Goal: Task Accomplishment & Management: Use online tool/utility

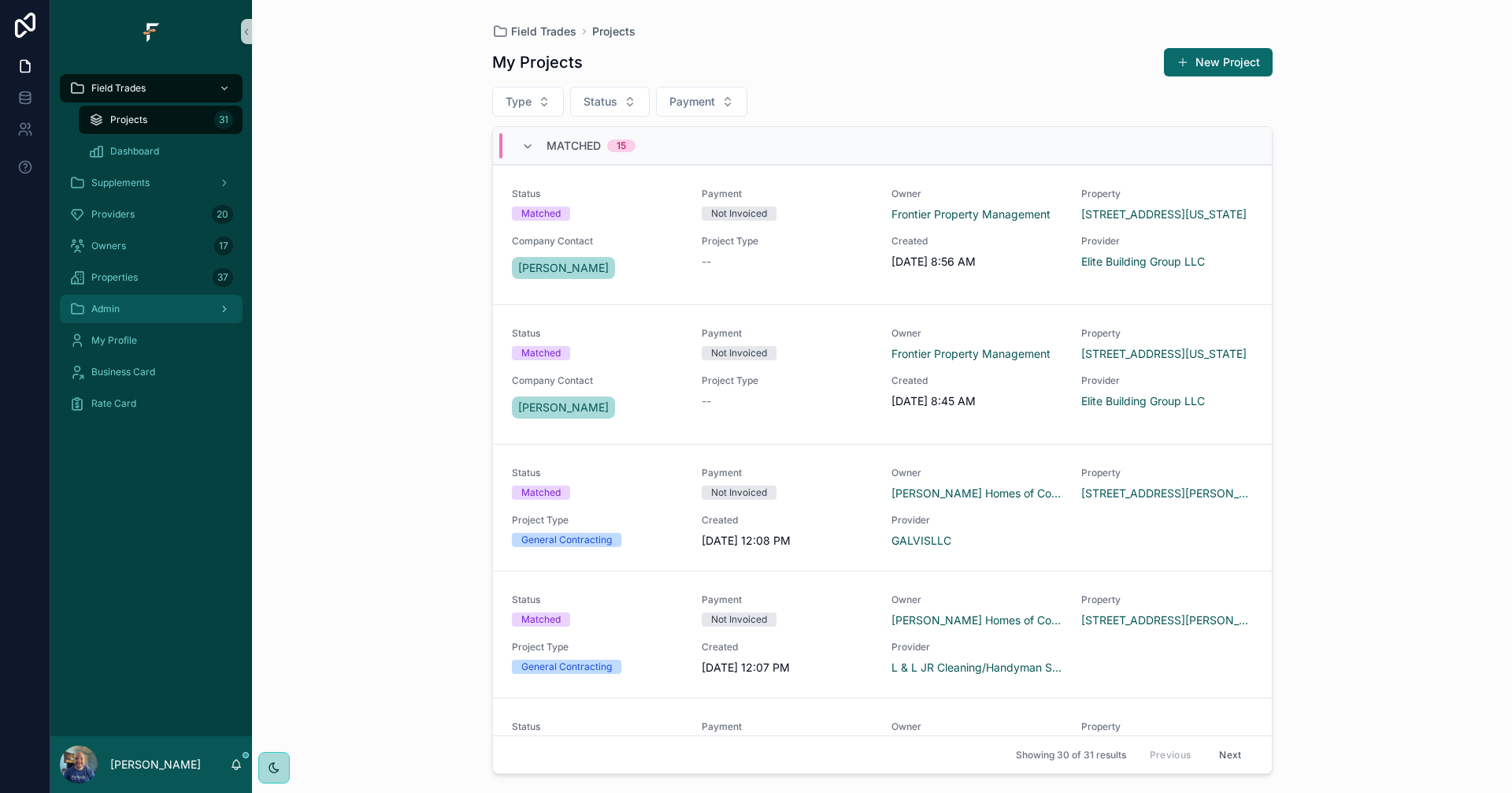
click at [142, 320] on div "Admin" at bounding box center [151, 308] width 164 height 26
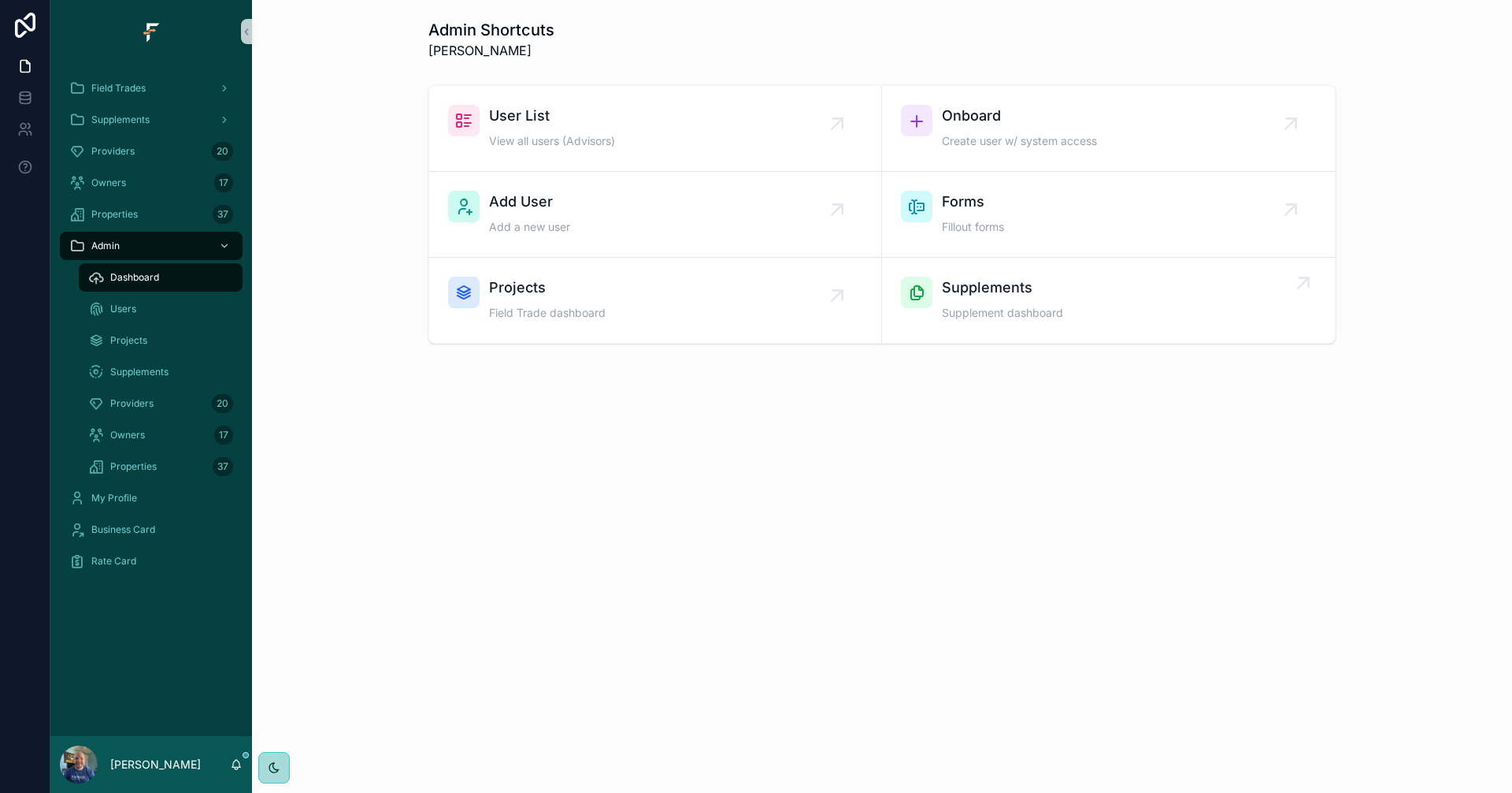
click at [1132, 310] on div "Supplements Supplement dashboard" at bounding box center [1108, 300] width 415 height 48
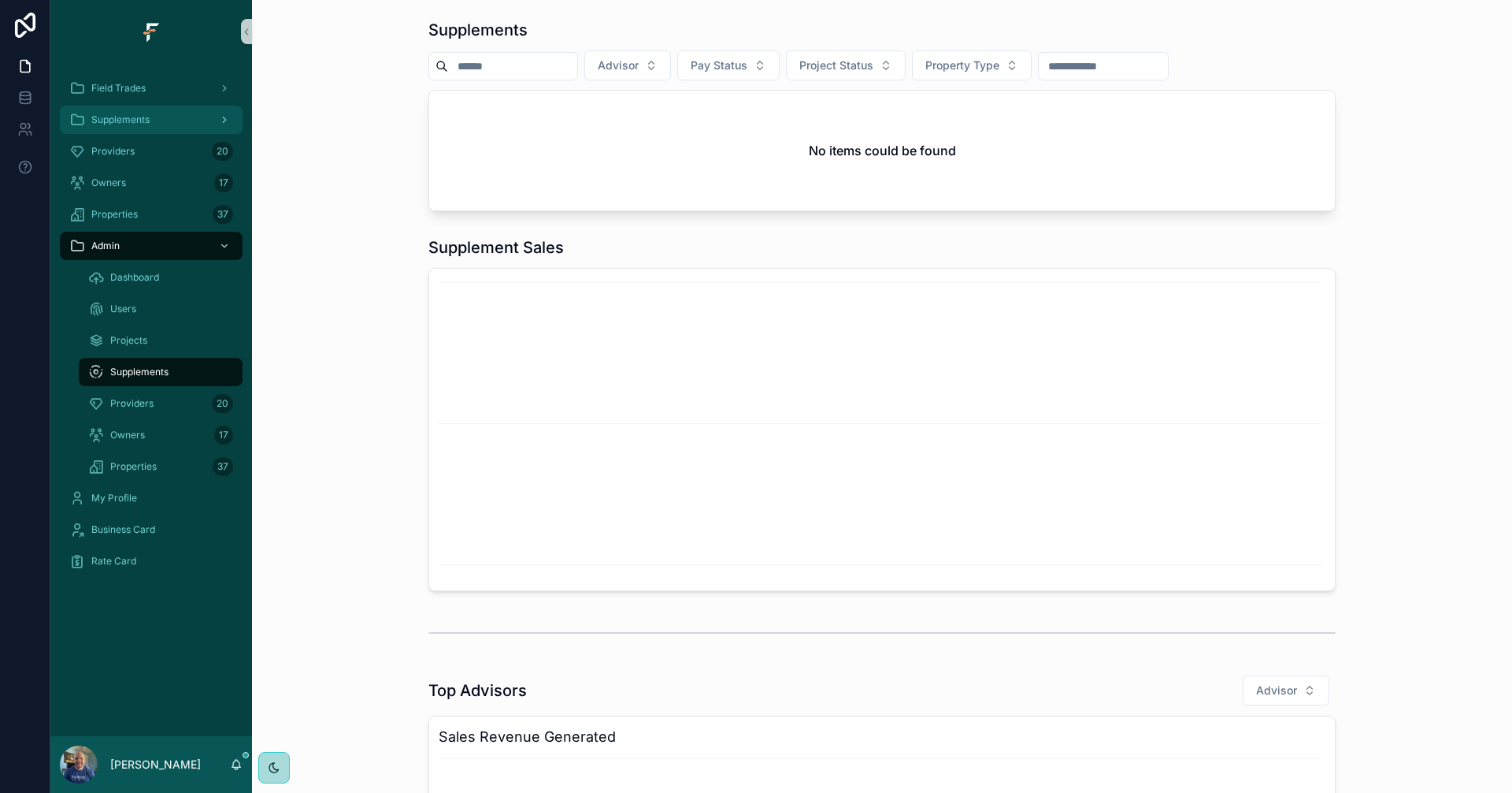
click at [152, 118] on div "Supplements" at bounding box center [151, 120] width 164 height 26
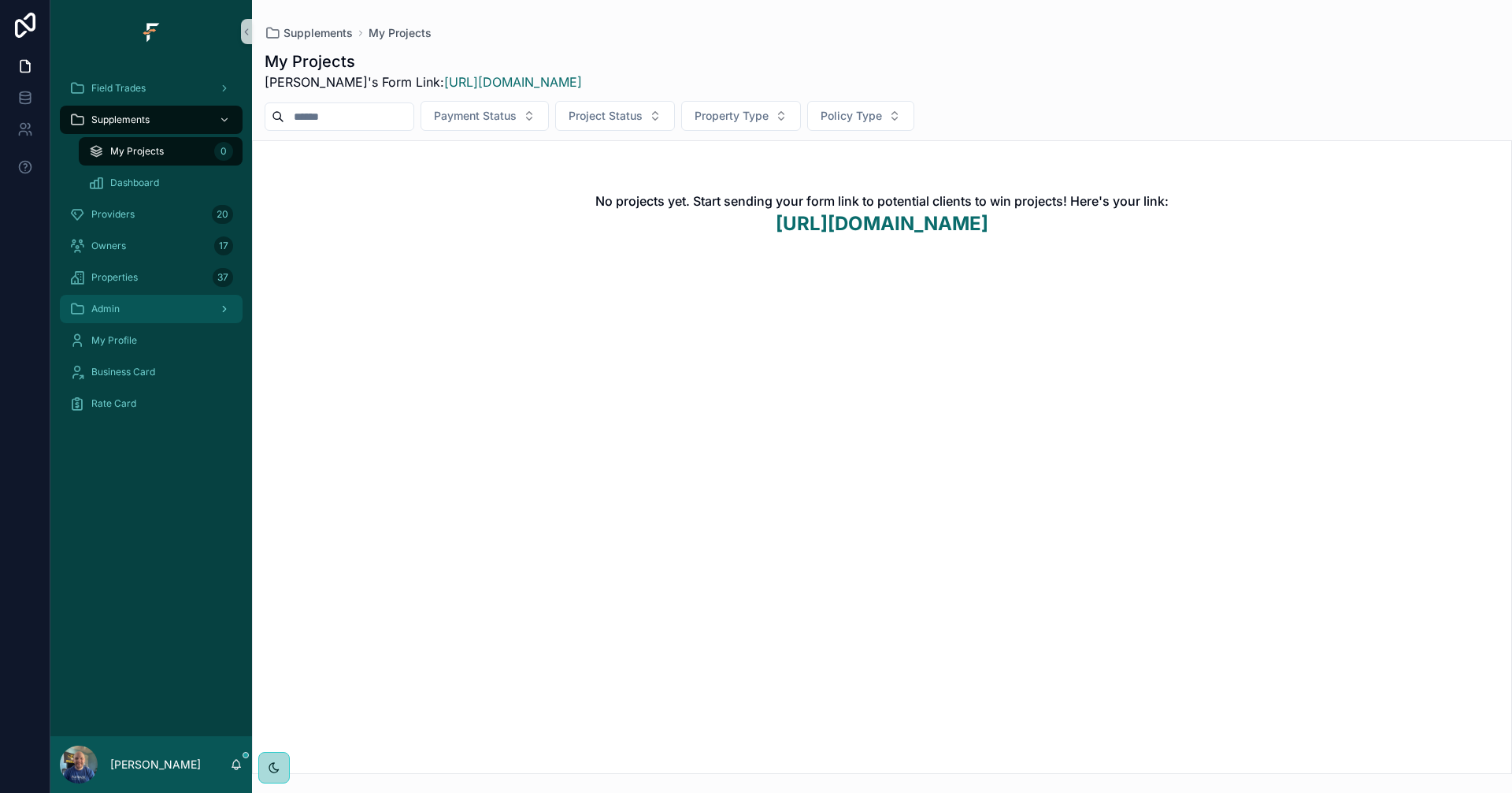
click at [136, 306] on div "Admin" at bounding box center [151, 308] width 164 height 26
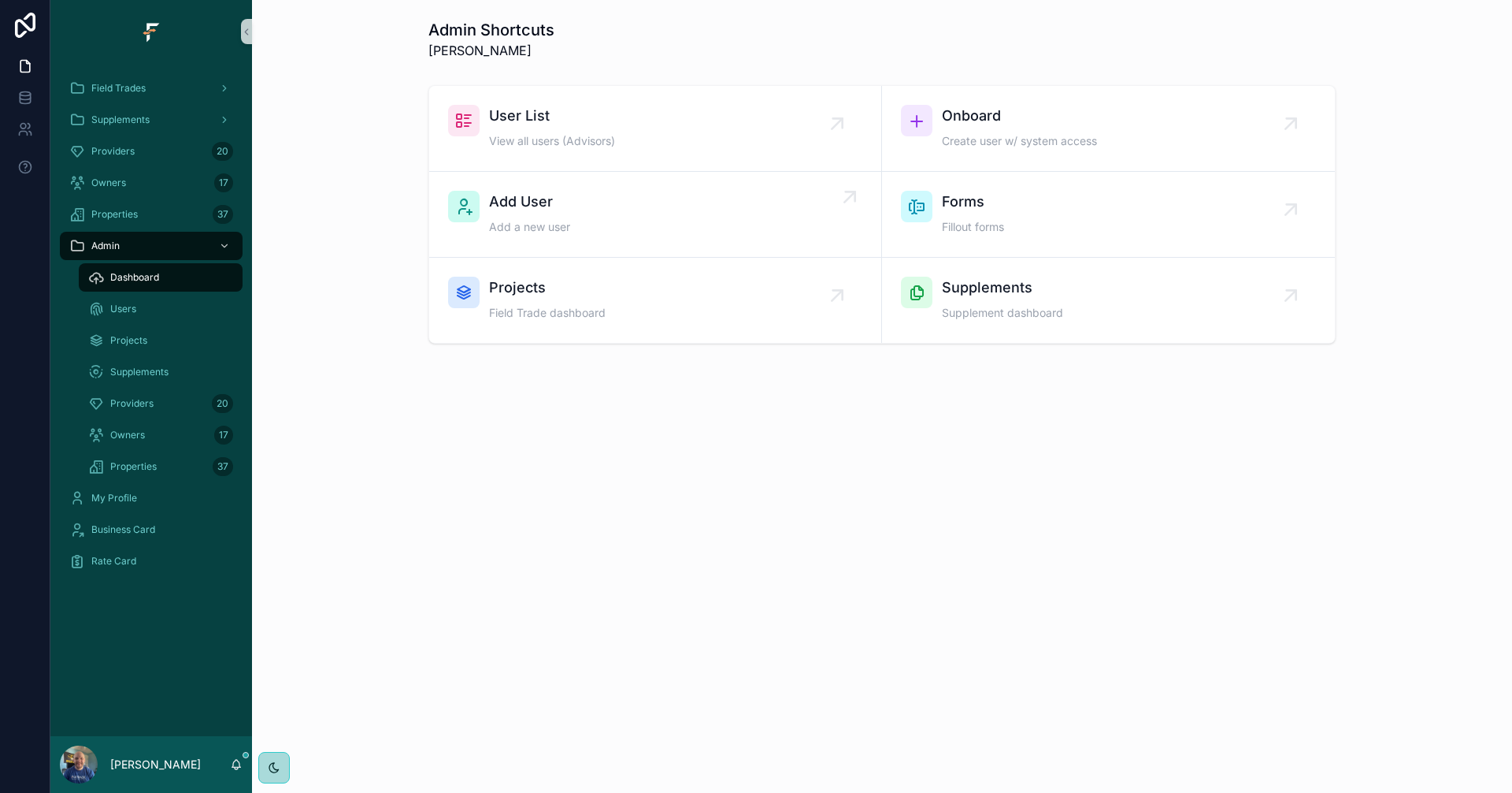
click at [800, 223] on div "Add User Add a new user" at bounding box center [655, 214] width 414 height 48
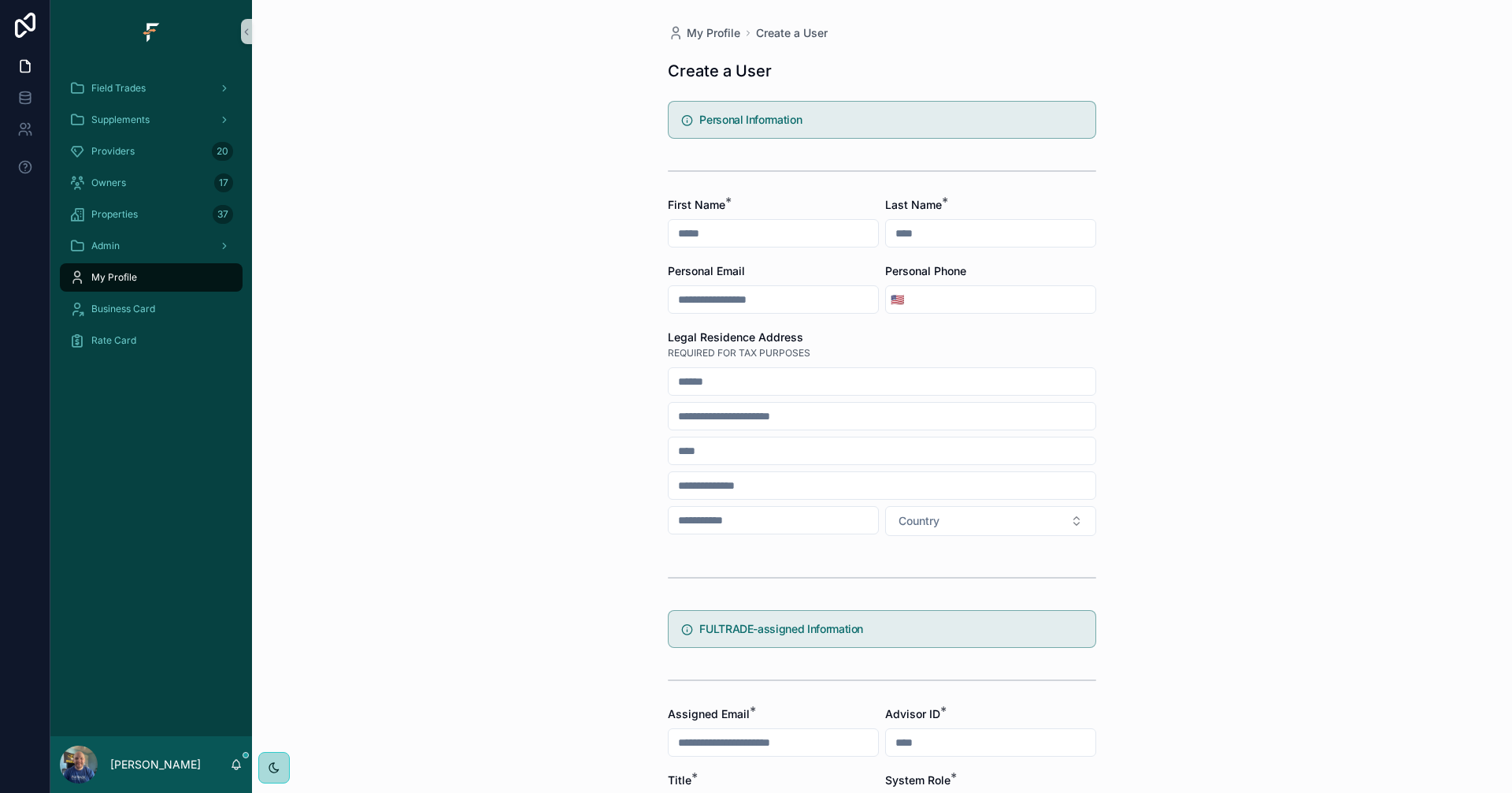
click at [106, 279] on span "My Profile" at bounding box center [114, 278] width 46 height 12
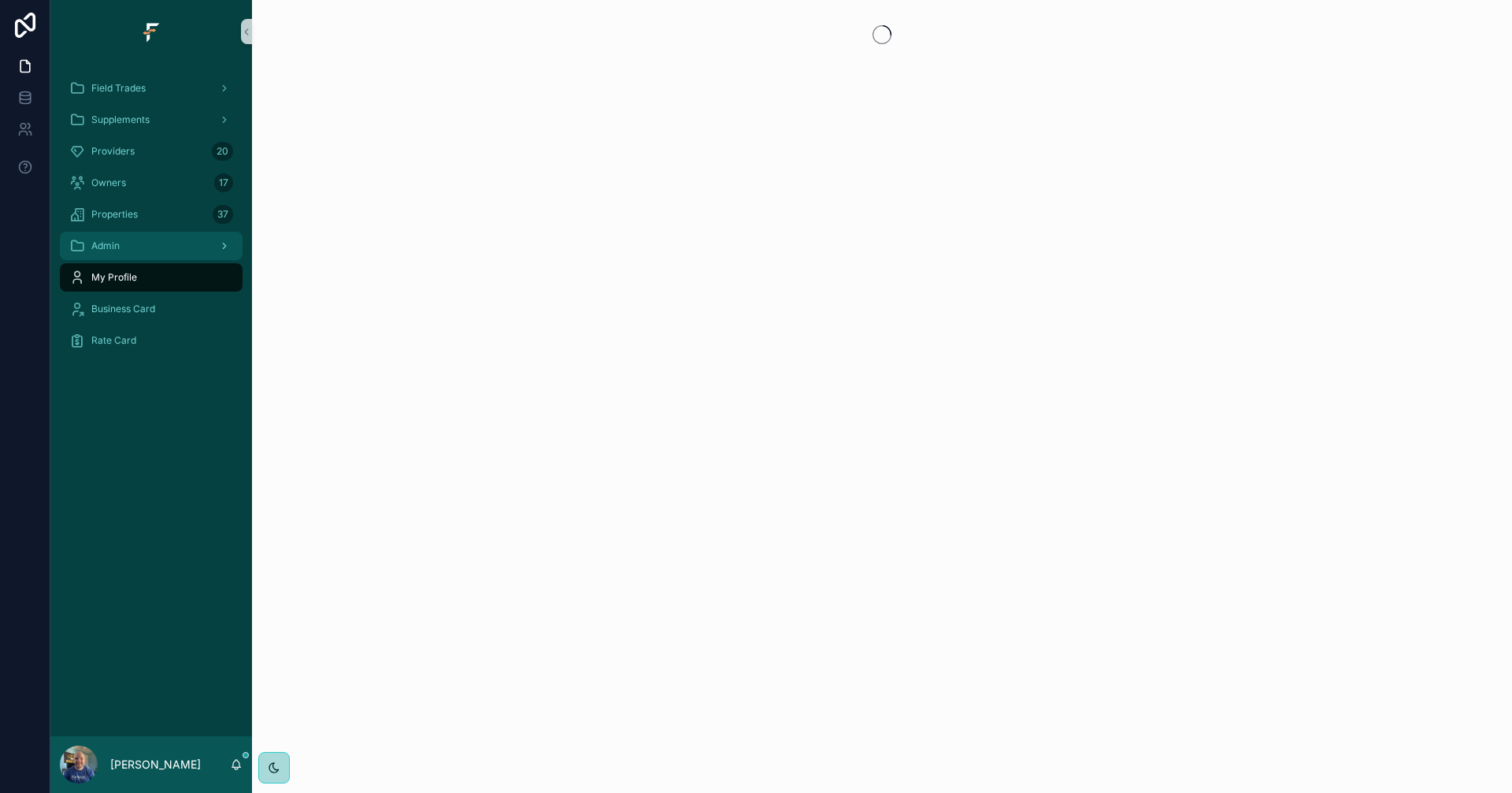
click at [140, 242] on div "Admin" at bounding box center [151, 246] width 164 height 26
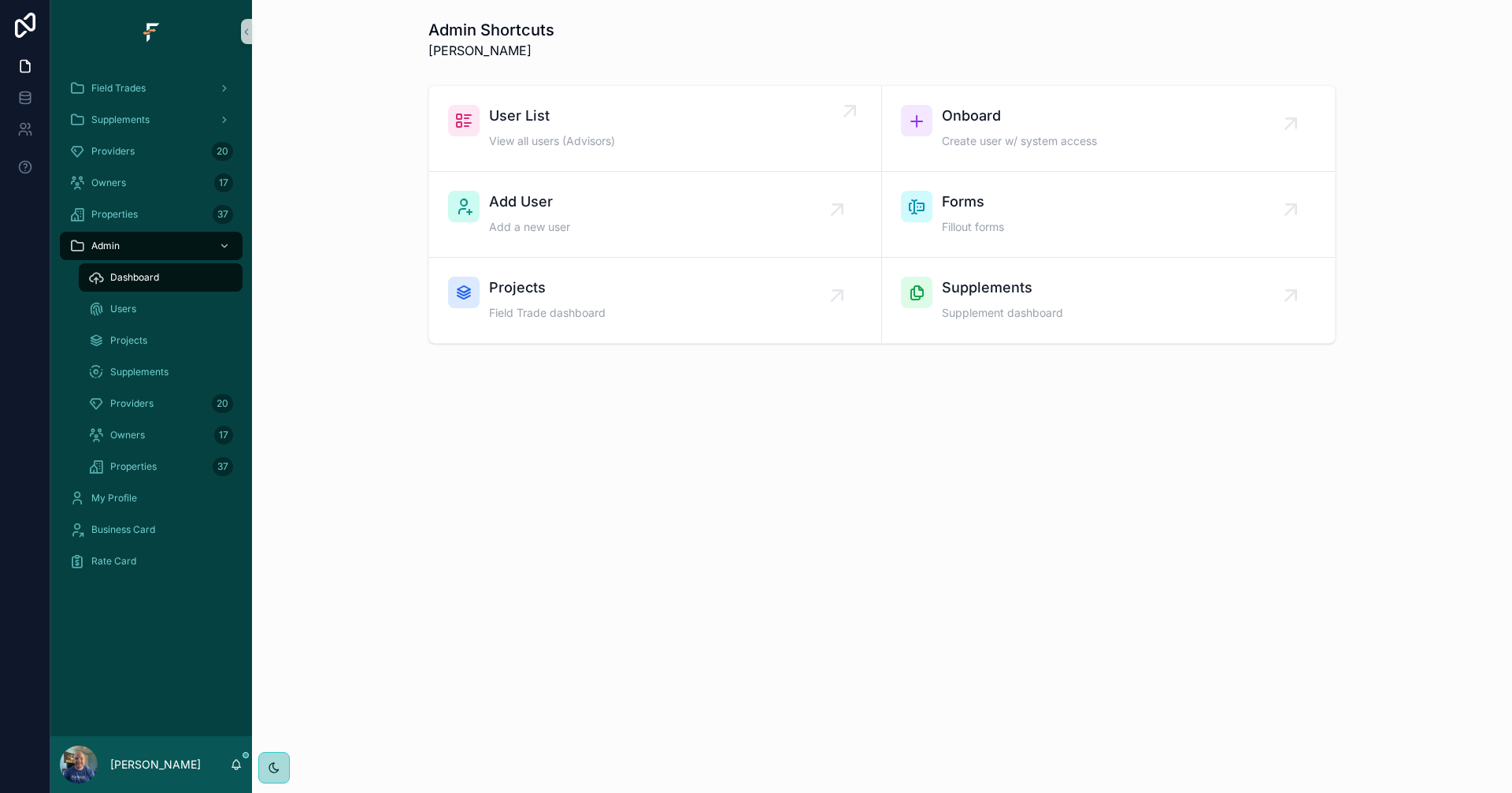
click at [728, 117] on div "User List View all users (Advisors)" at bounding box center [655, 129] width 414 height 48
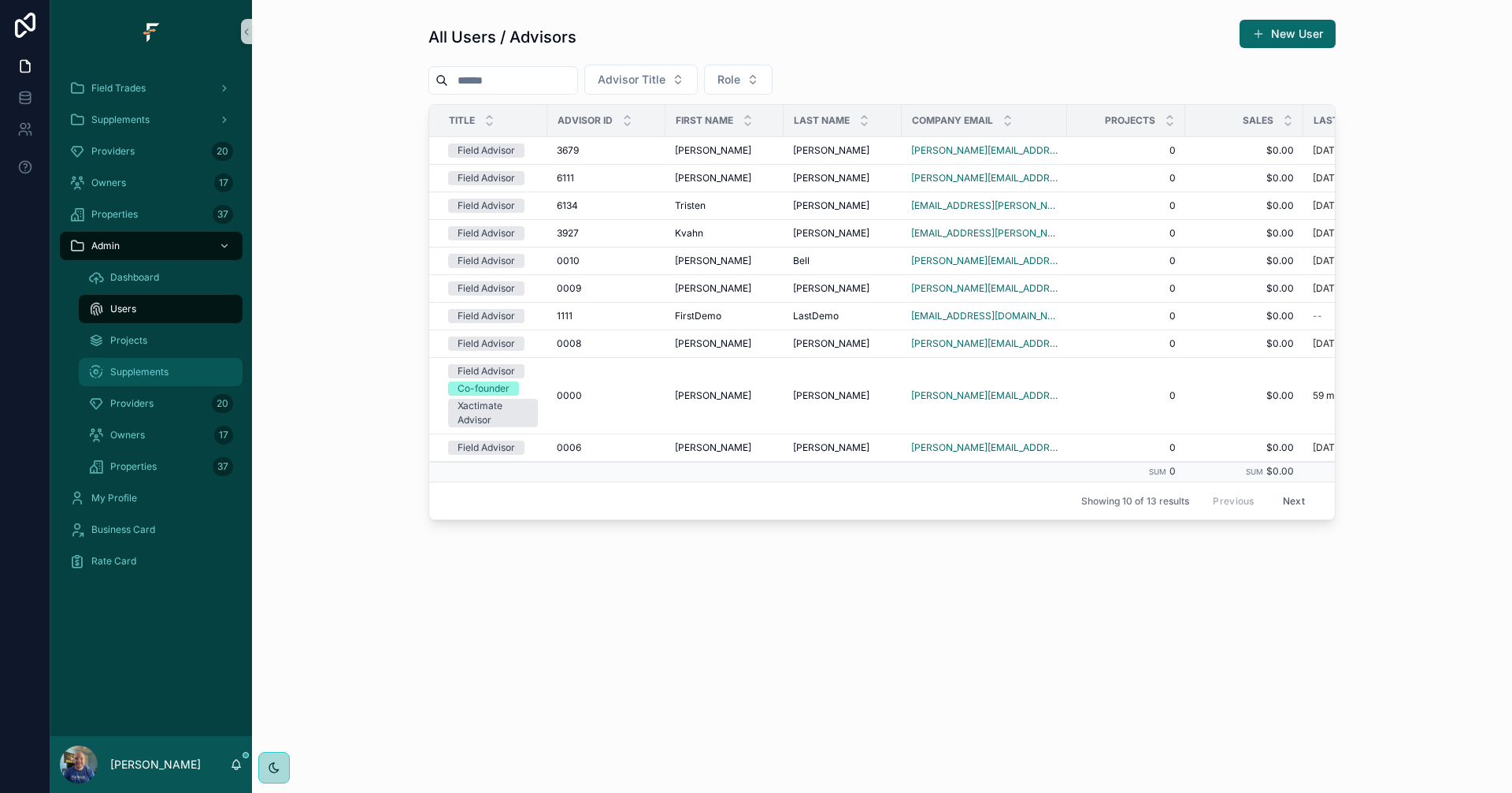
click at [155, 364] on div "Supplements" at bounding box center [160, 372] width 145 height 26
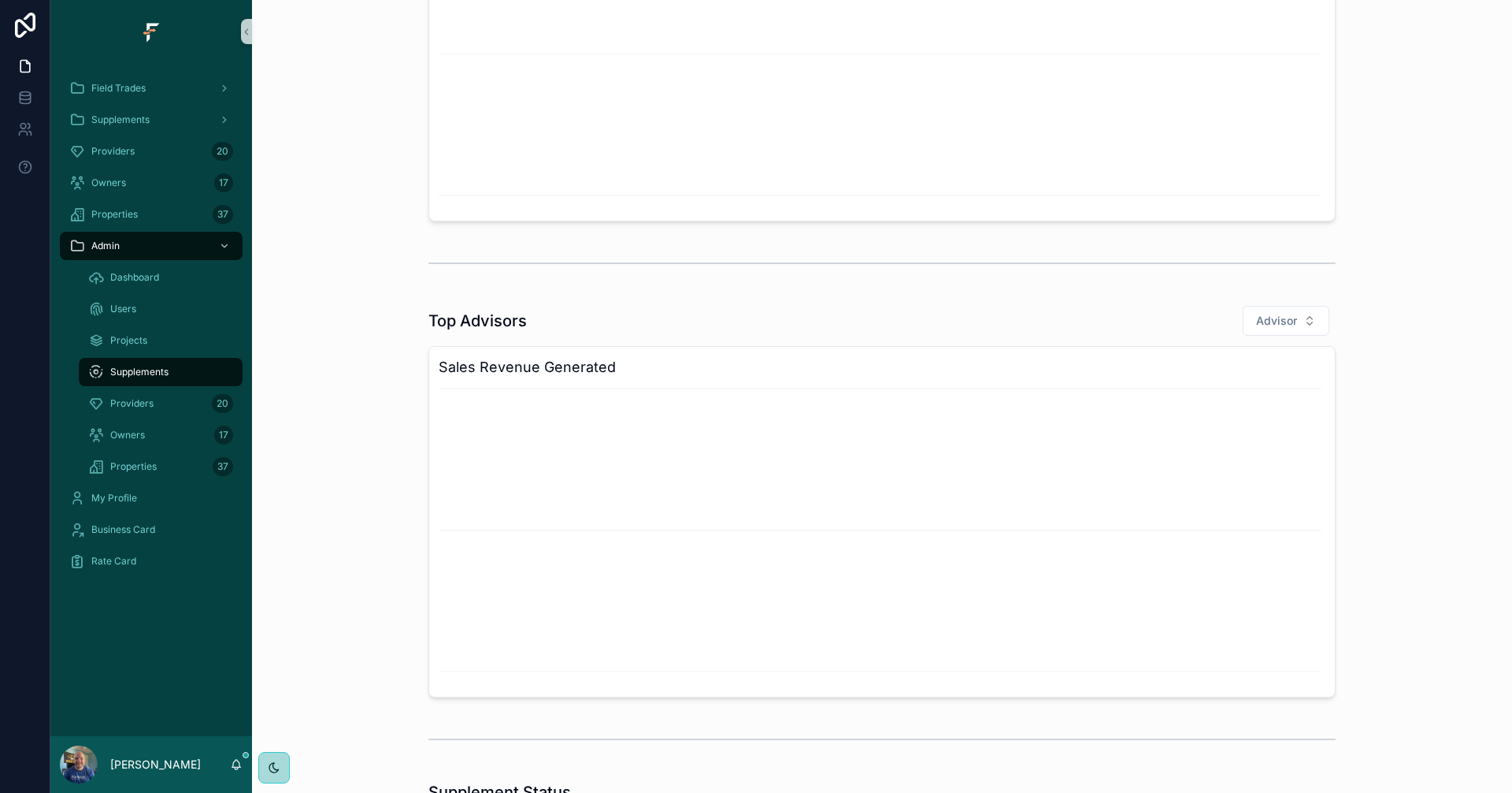
scroll to position [552, 0]
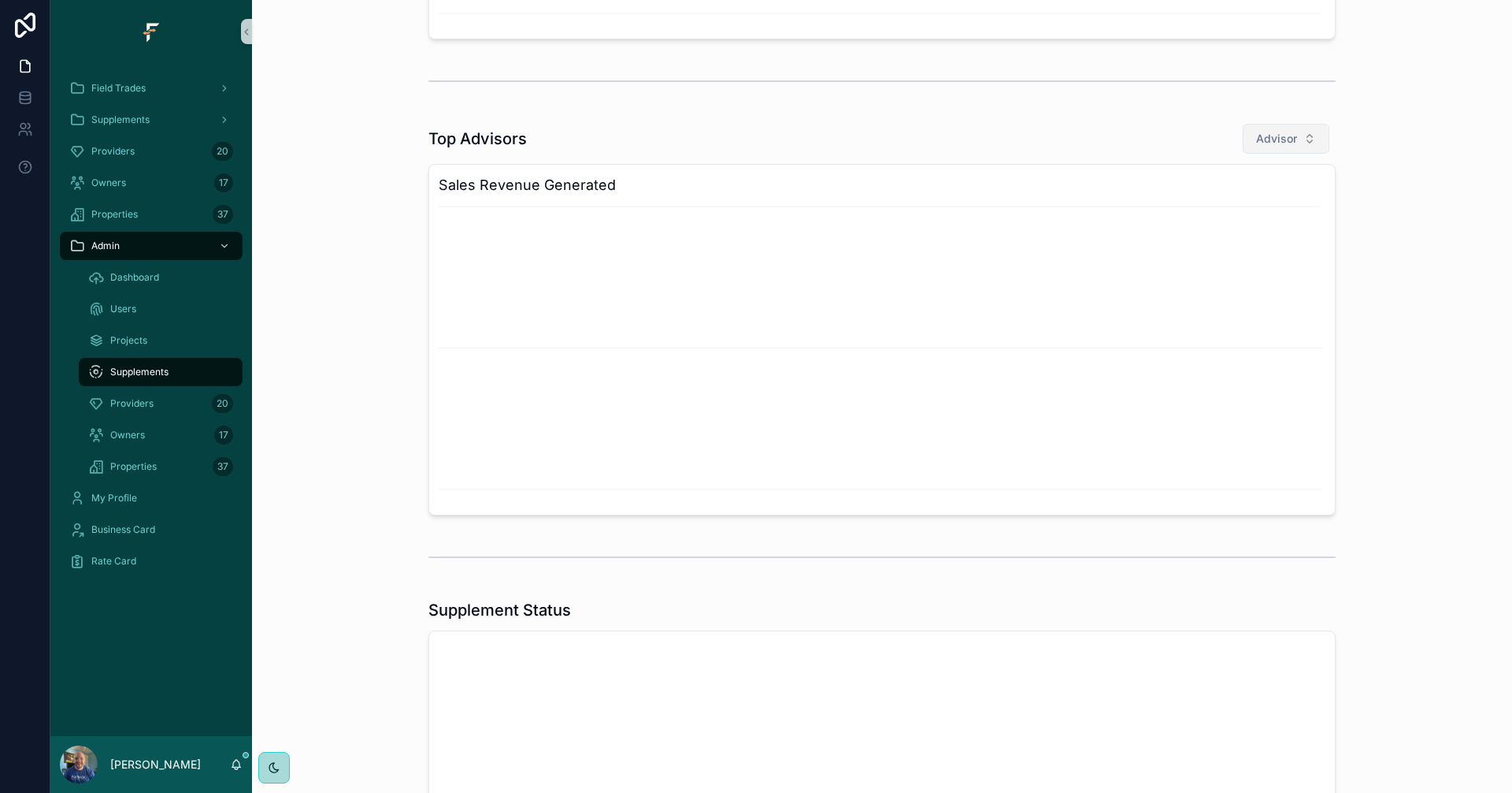
click at [1309, 145] on button "Advisor" at bounding box center [1286, 138] width 86 height 30
type input "**"
click at [1278, 220] on span "fox@fultrade.com" at bounding box center [1271, 219] width 158 height 16
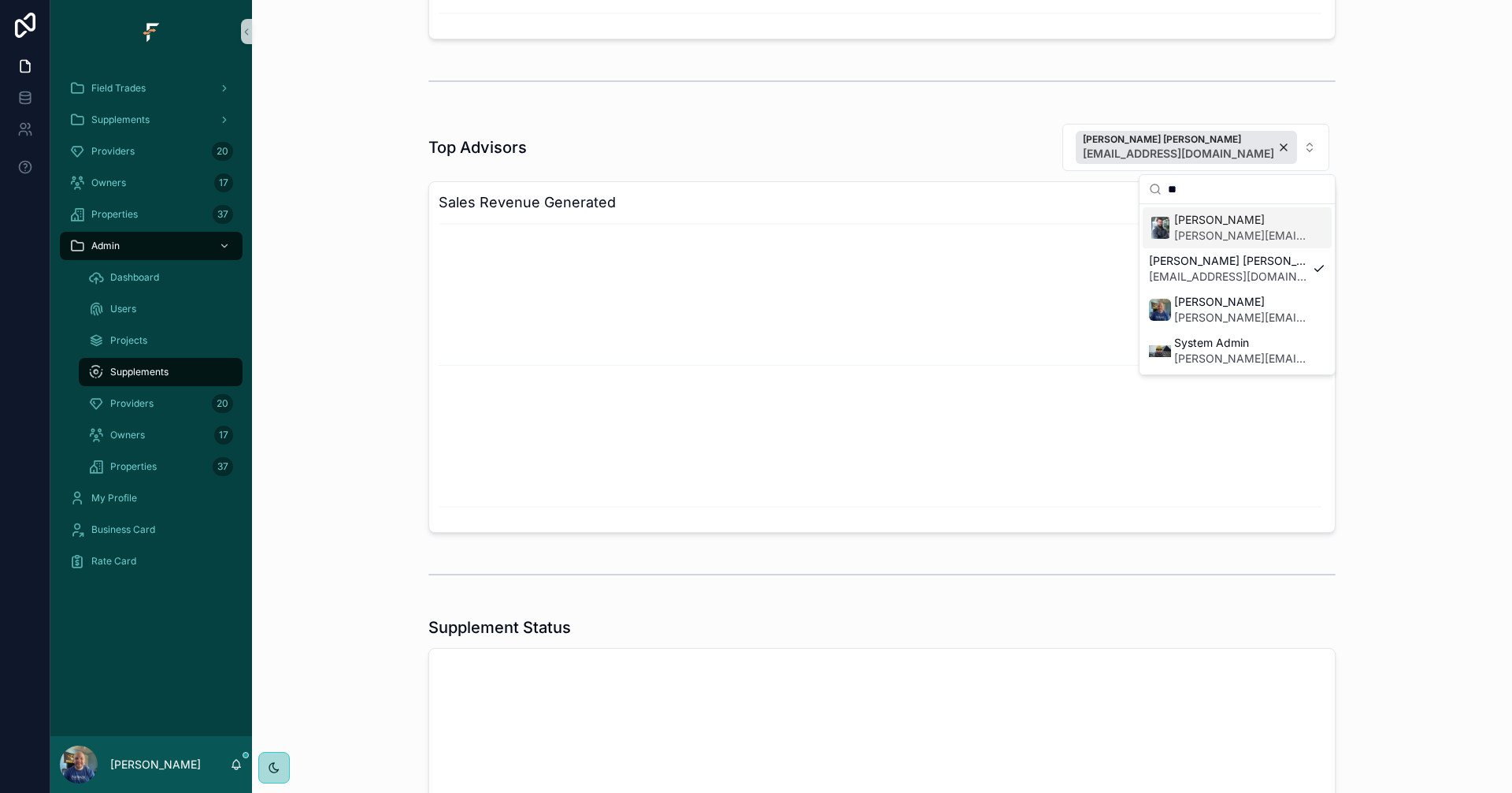
click at [830, 133] on div "Top Advisors Fox Jones fox@fultrade.com" at bounding box center [882, 147] width 907 height 48
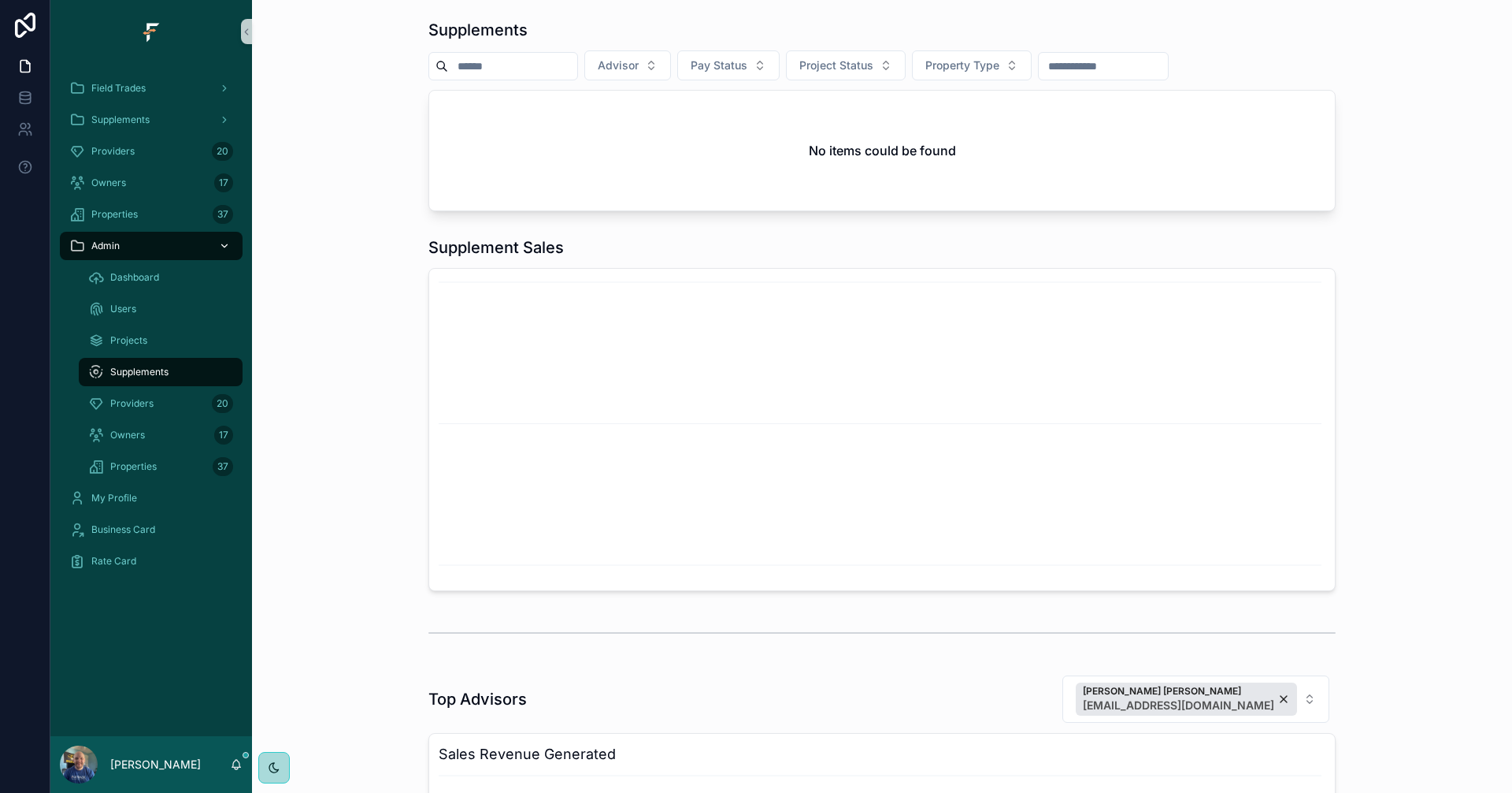
click at [138, 257] on div "Admin" at bounding box center [151, 246] width 164 height 26
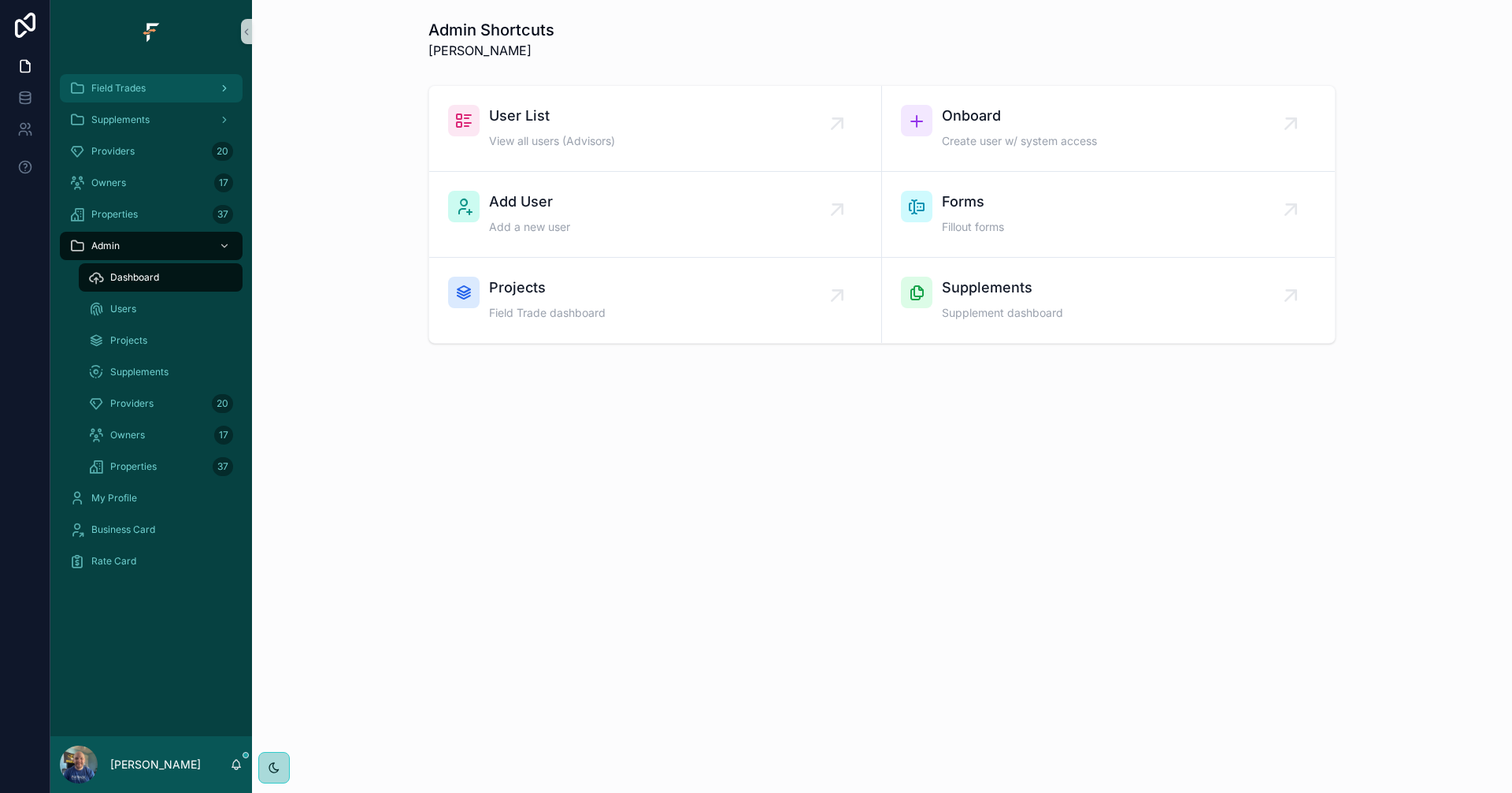
click at [138, 98] on div "Field Trades" at bounding box center [151, 88] width 164 height 26
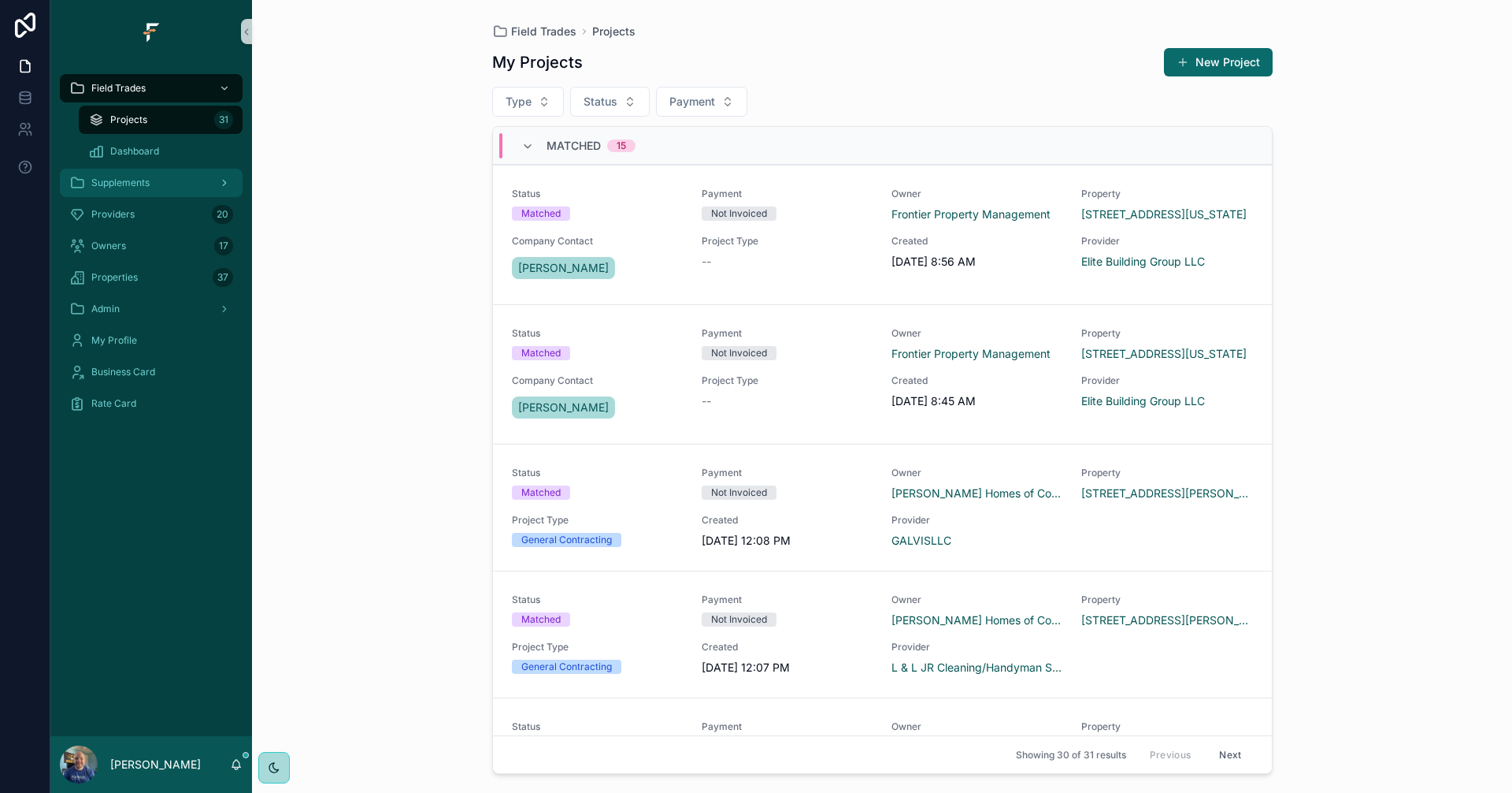
click at [162, 185] on div "Supplements" at bounding box center [151, 182] width 164 height 26
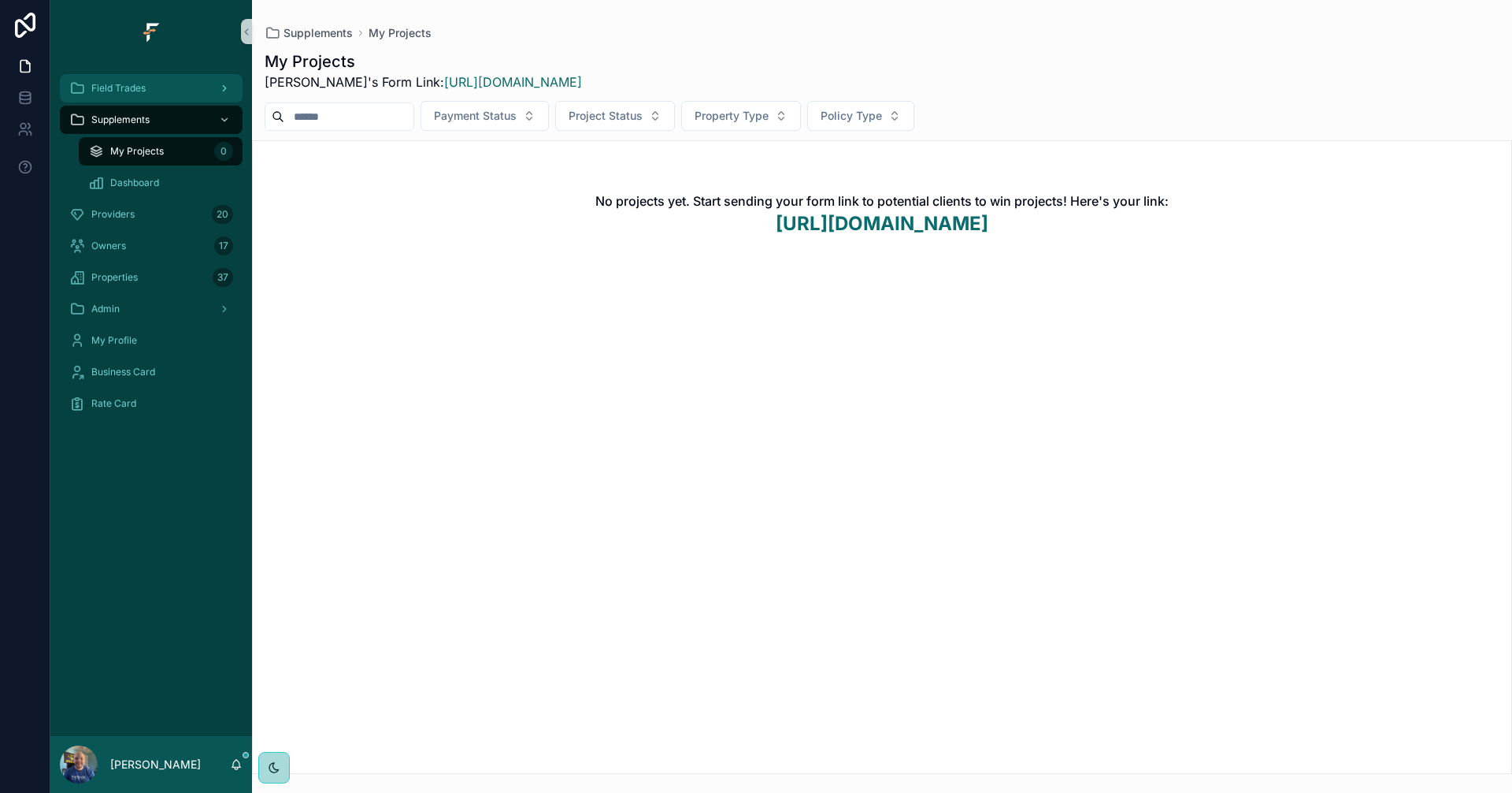
click at [141, 87] on span "Field Trades" at bounding box center [119, 88] width 55 height 12
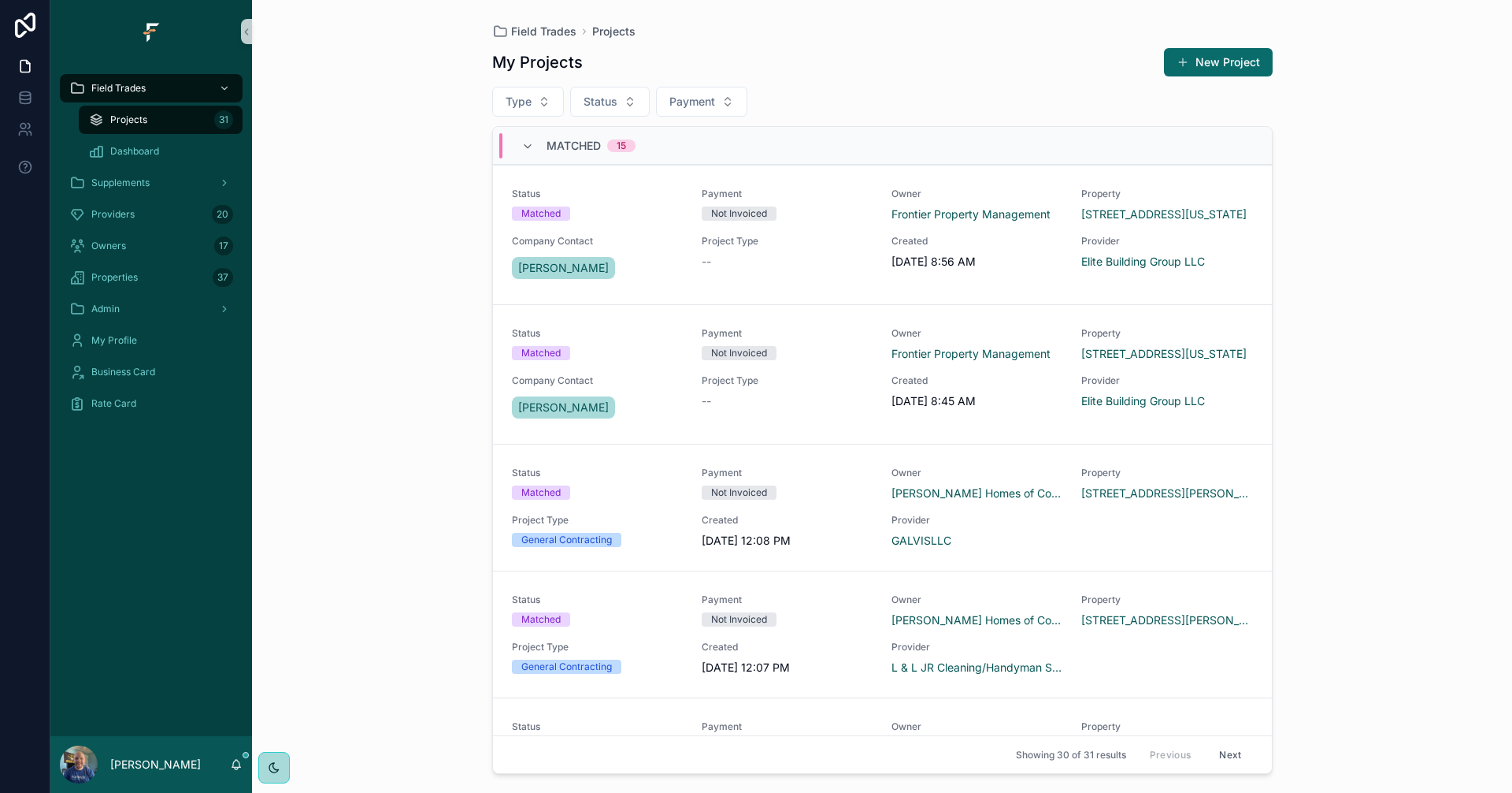
click at [232, 764] on icon "scrollable content" at bounding box center [236, 764] width 12 height 12
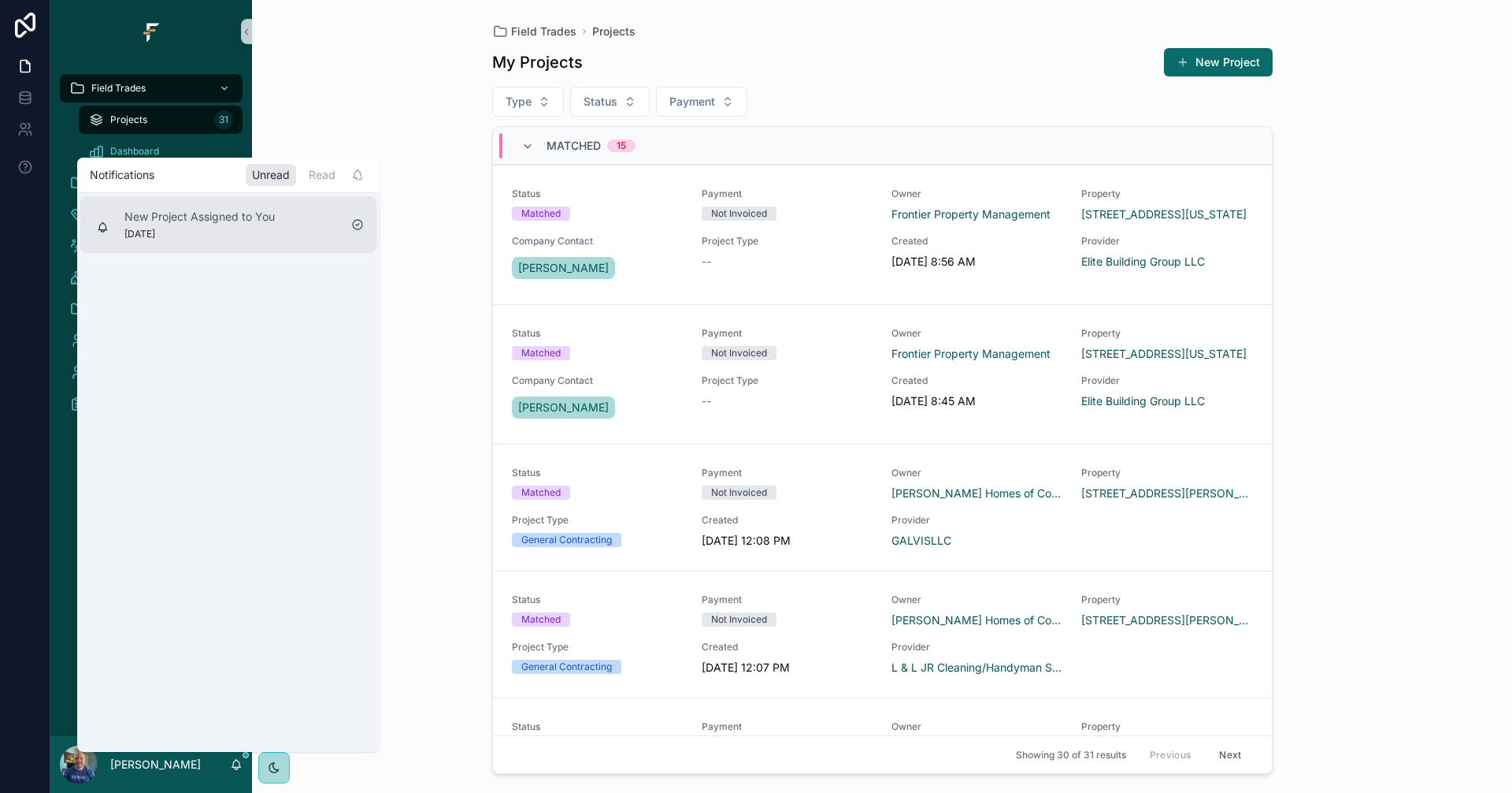
click at [324, 221] on div "New Project Assigned to You 3 days ago" at bounding box center [228, 225] width 296 height 56
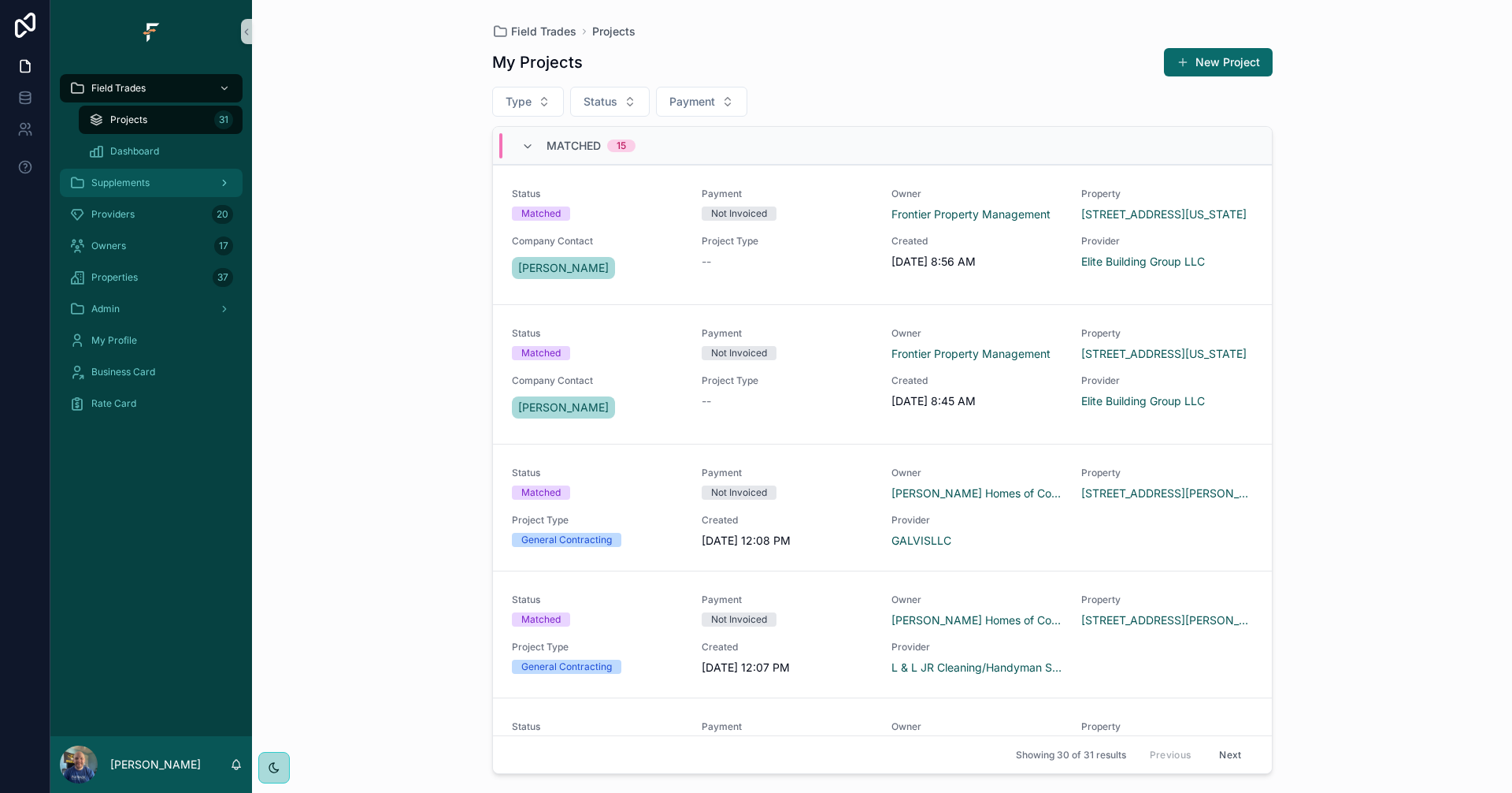
click at [168, 182] on div "Supplements" at bounding box center [151, 182] width 164 height 26
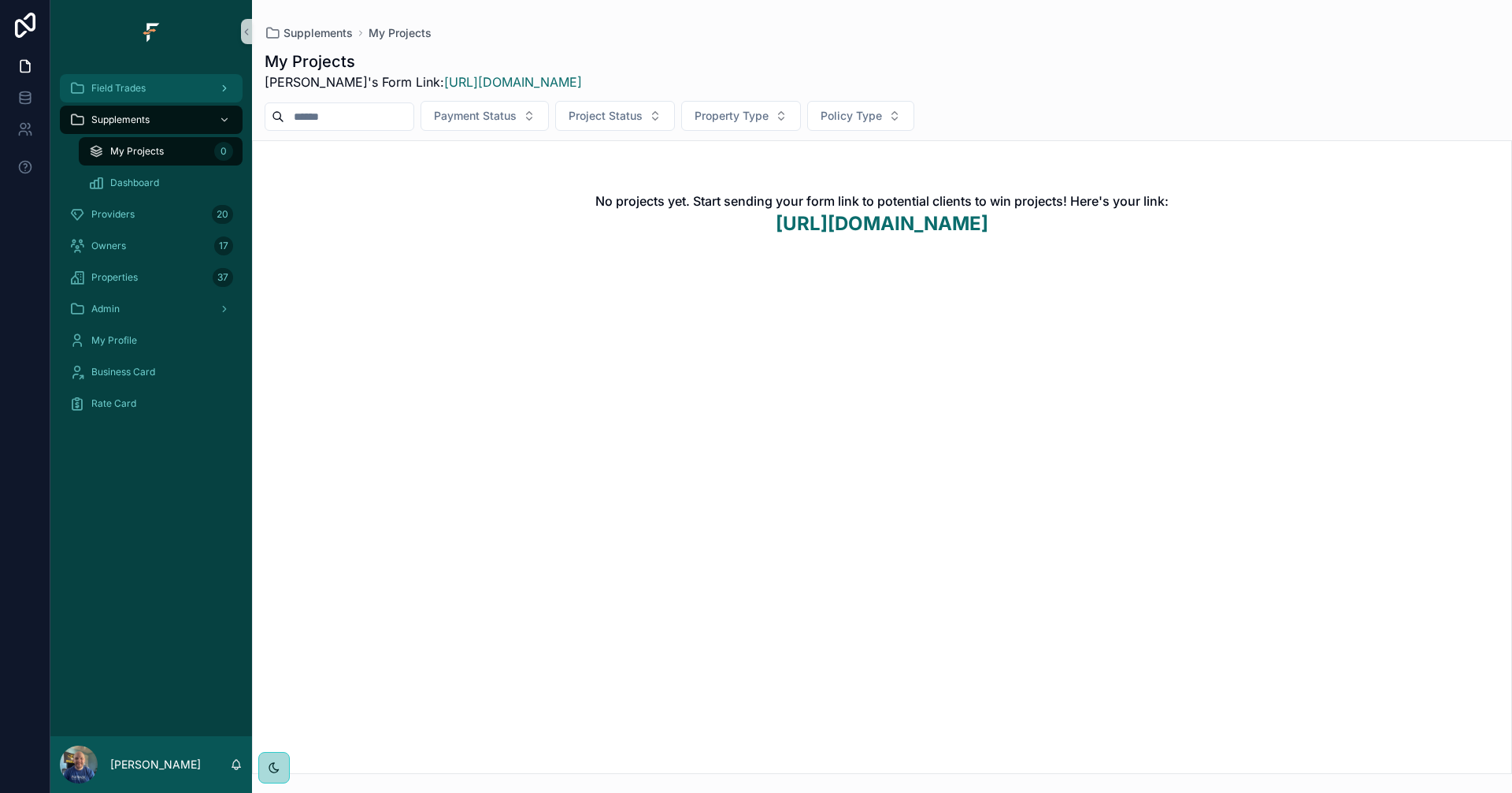
click at [157, 82] on div "Field Trades" at bounding box center [151, 88] width 164 height 26
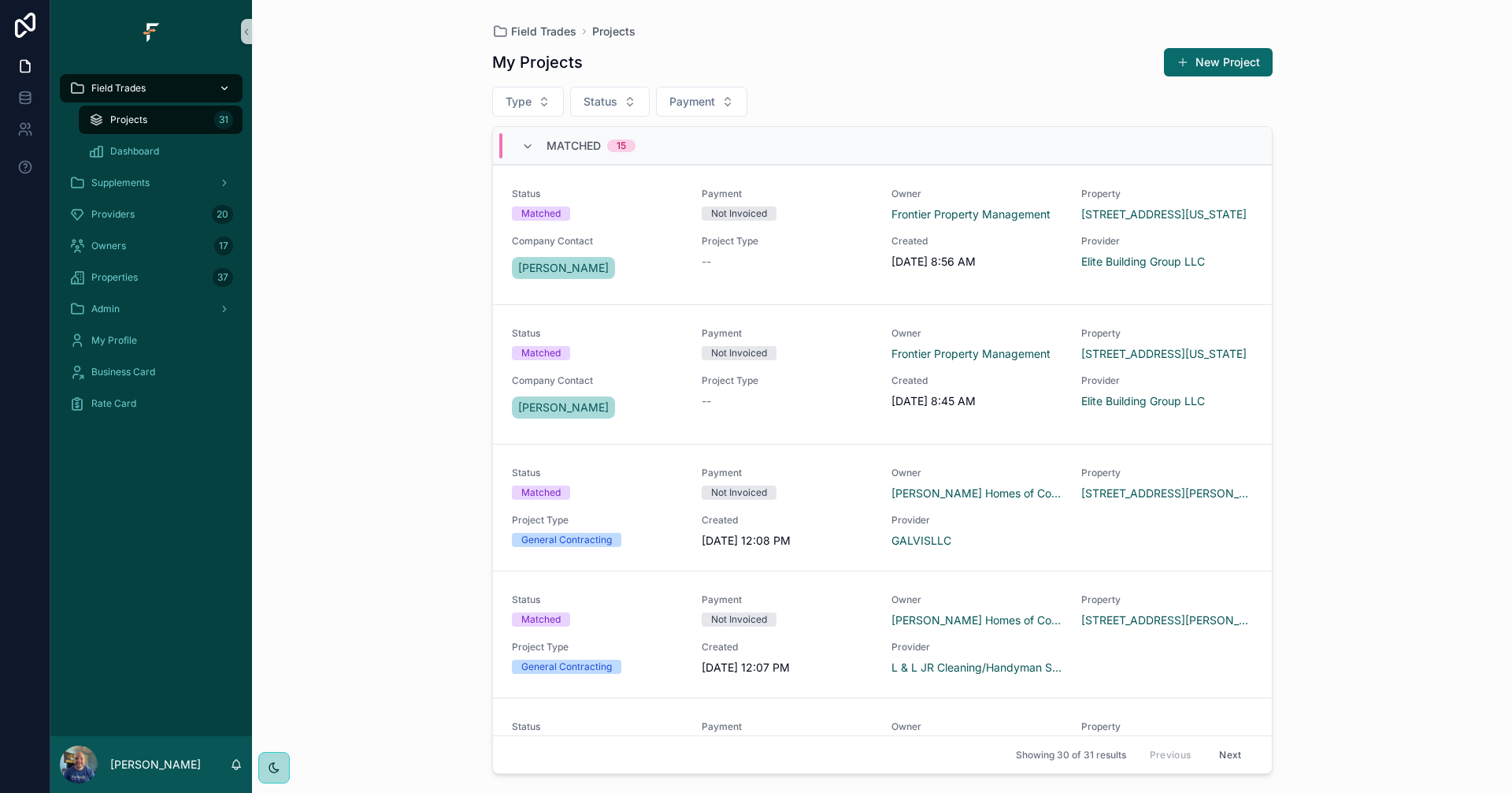
click at [214, 93] on div "scrollable content" at bounding box center [223, 88] width 20 height 26
click at [220, 89] on icon "scrollable content" at bounding box center [225, 88] width 11 height 11
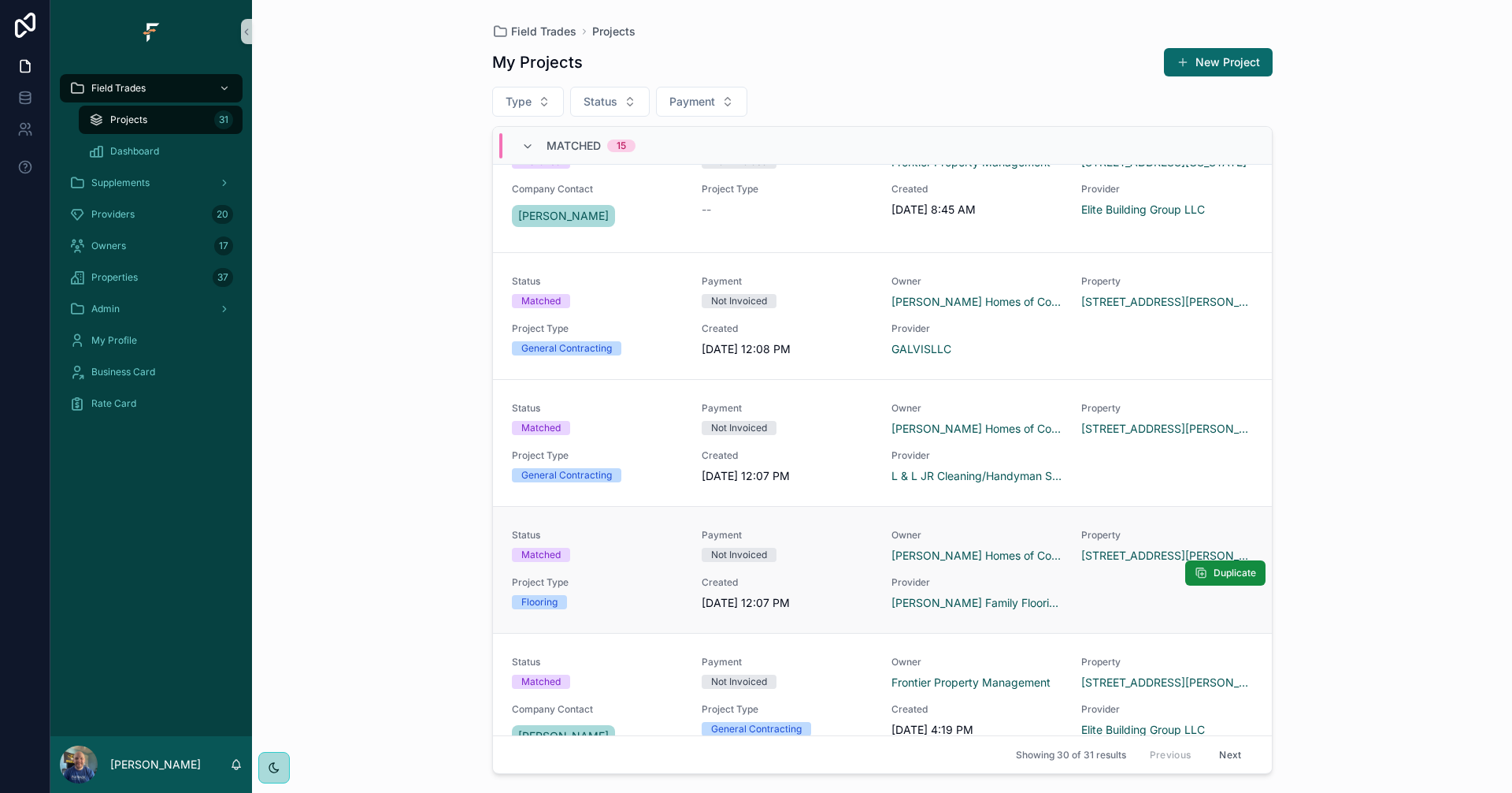
scroll to position [158, 0]
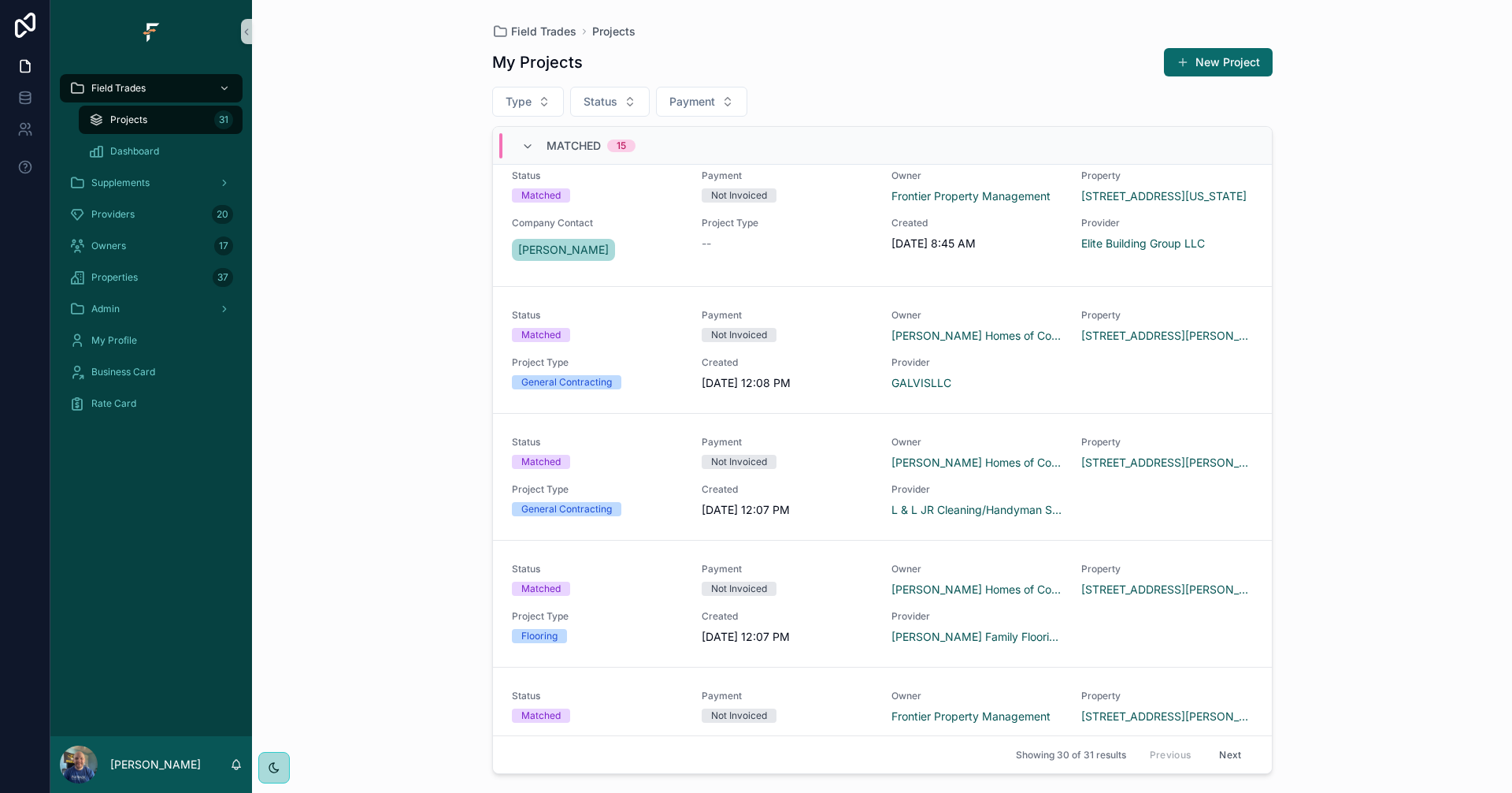
click at [160, 129] on div "Projects 31" at bounding box center [160, 120] width 145 height 26
click at [20, 100] on icon at bounding box center [26, 98] width 16 height 16
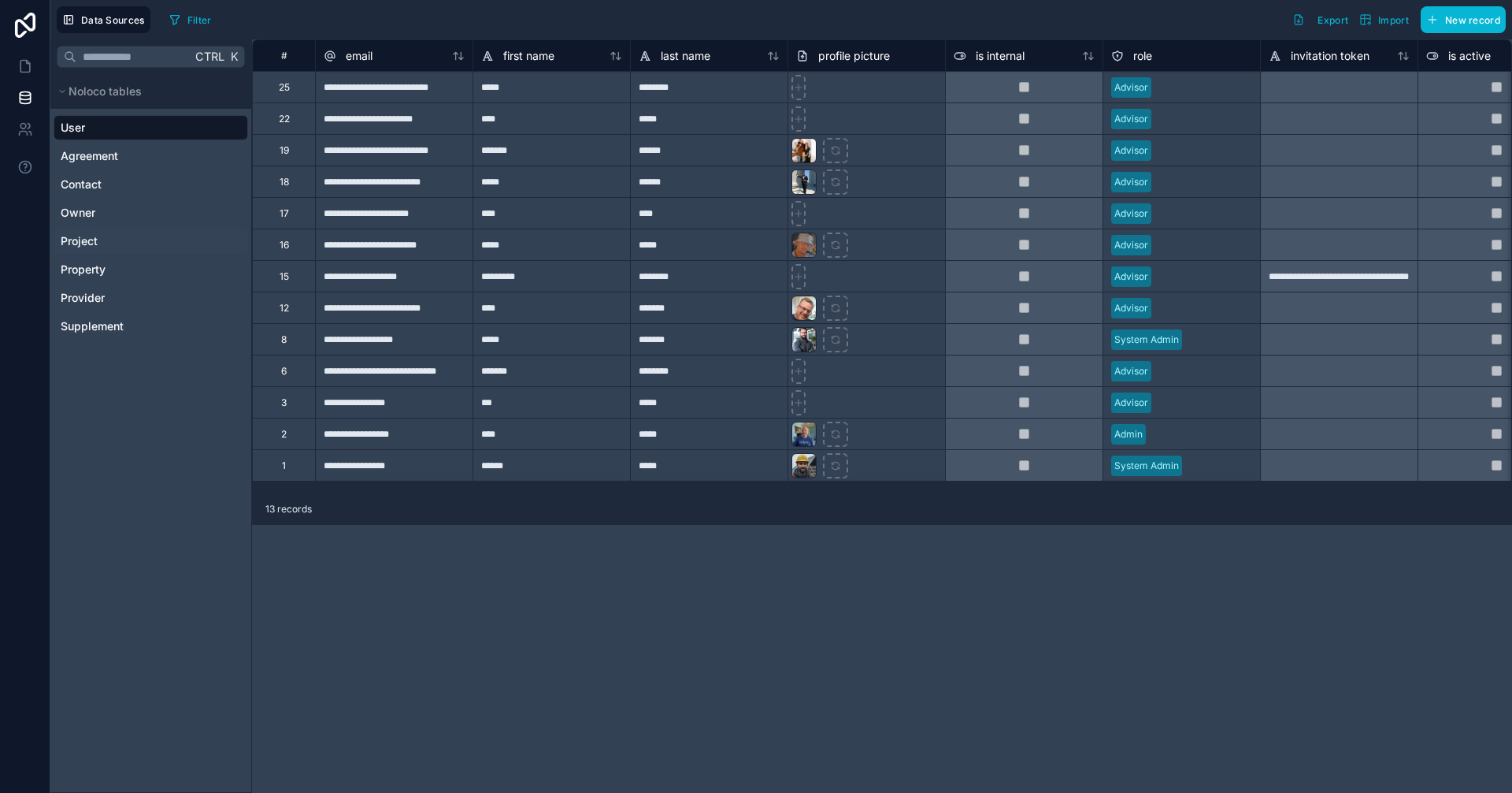
click at [107, 245] on div "Project" at bounding box center [151, 241] width 195 height 26
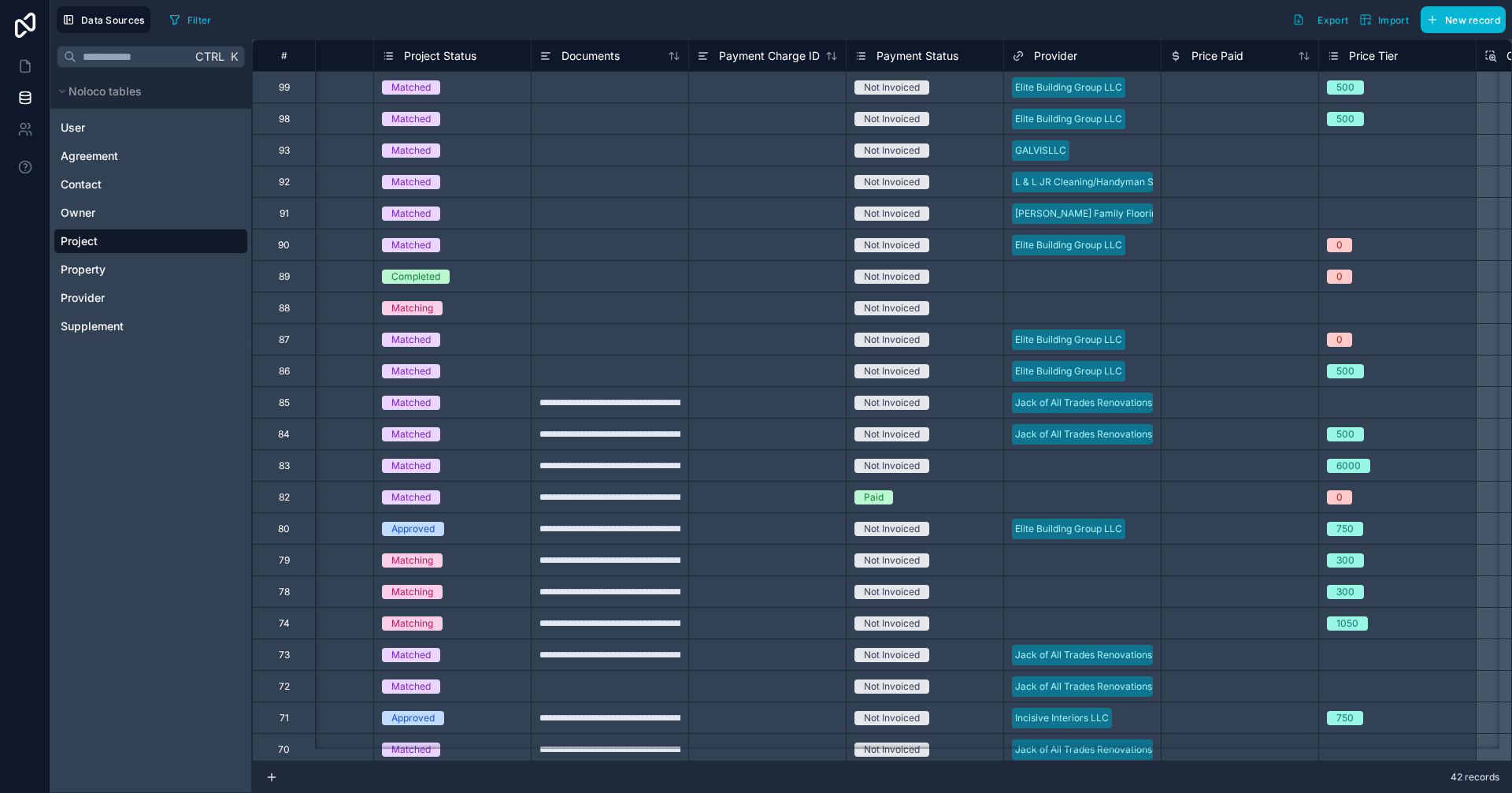
scroll to position [0, 959]
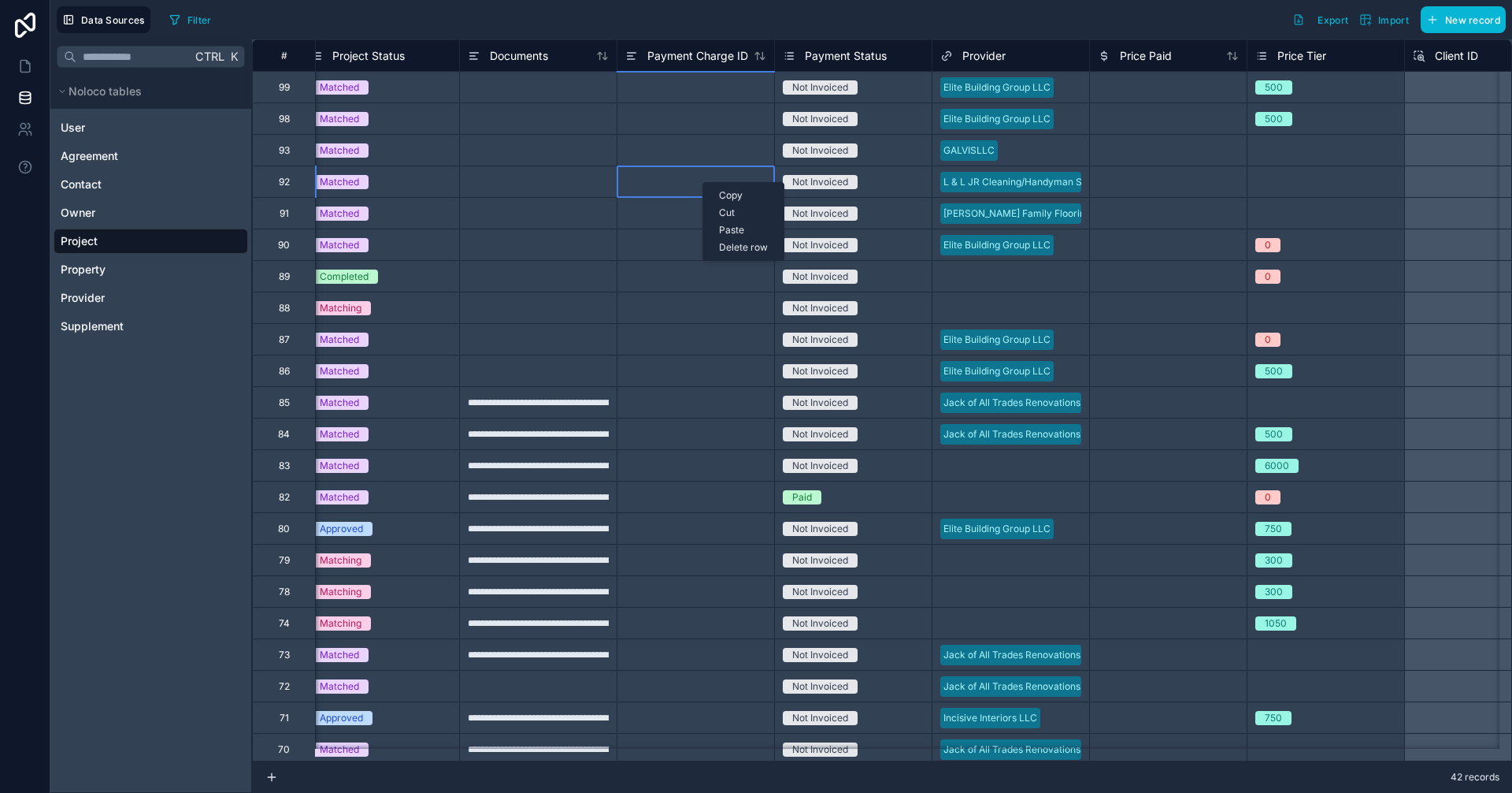
click at [757, 248] on div "Delete row" at bounding box center [743, 248] width 80 height 18
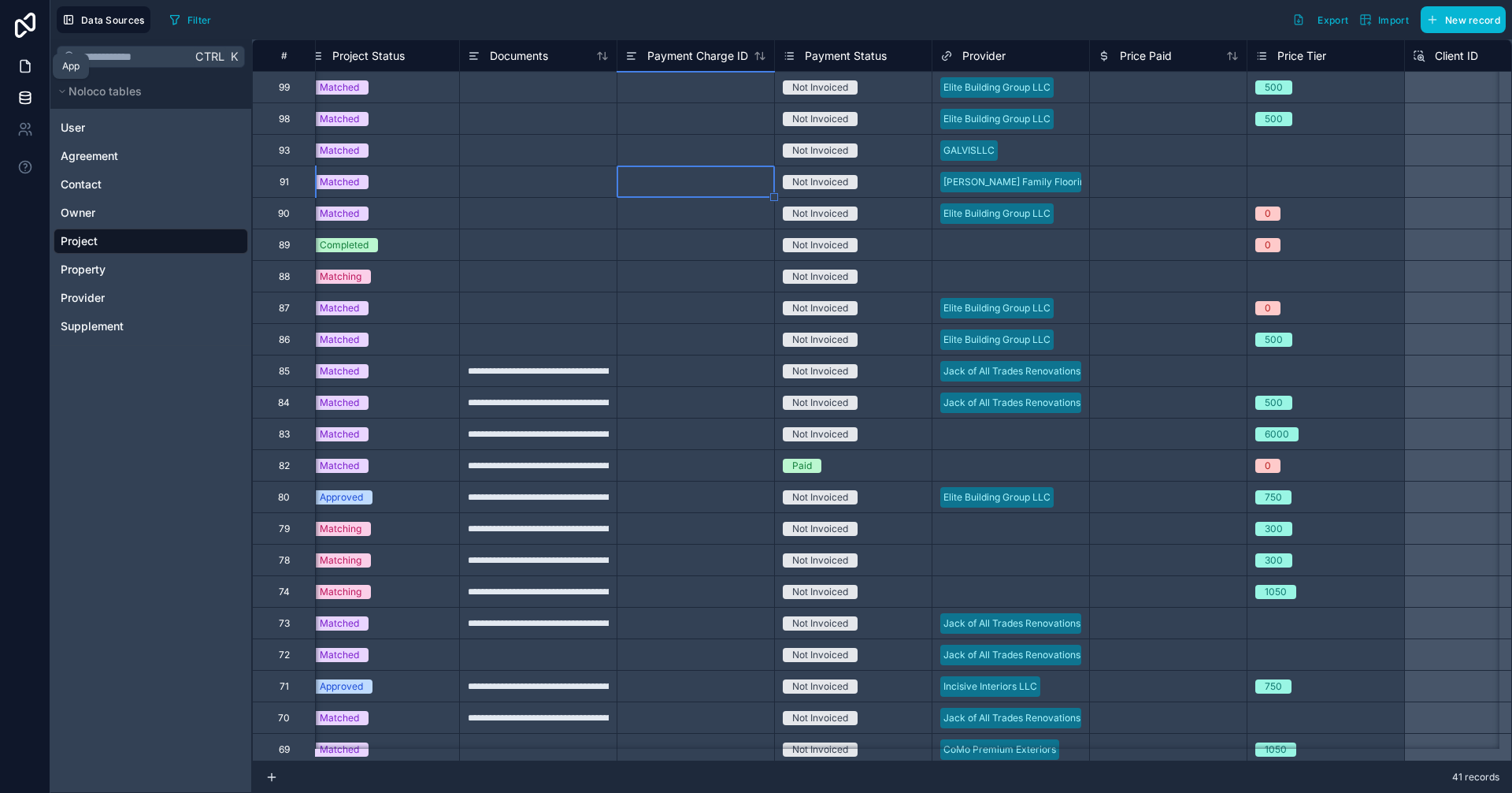
click at [29, 53] on link at bounding box center [25, 66] width 49 height 32
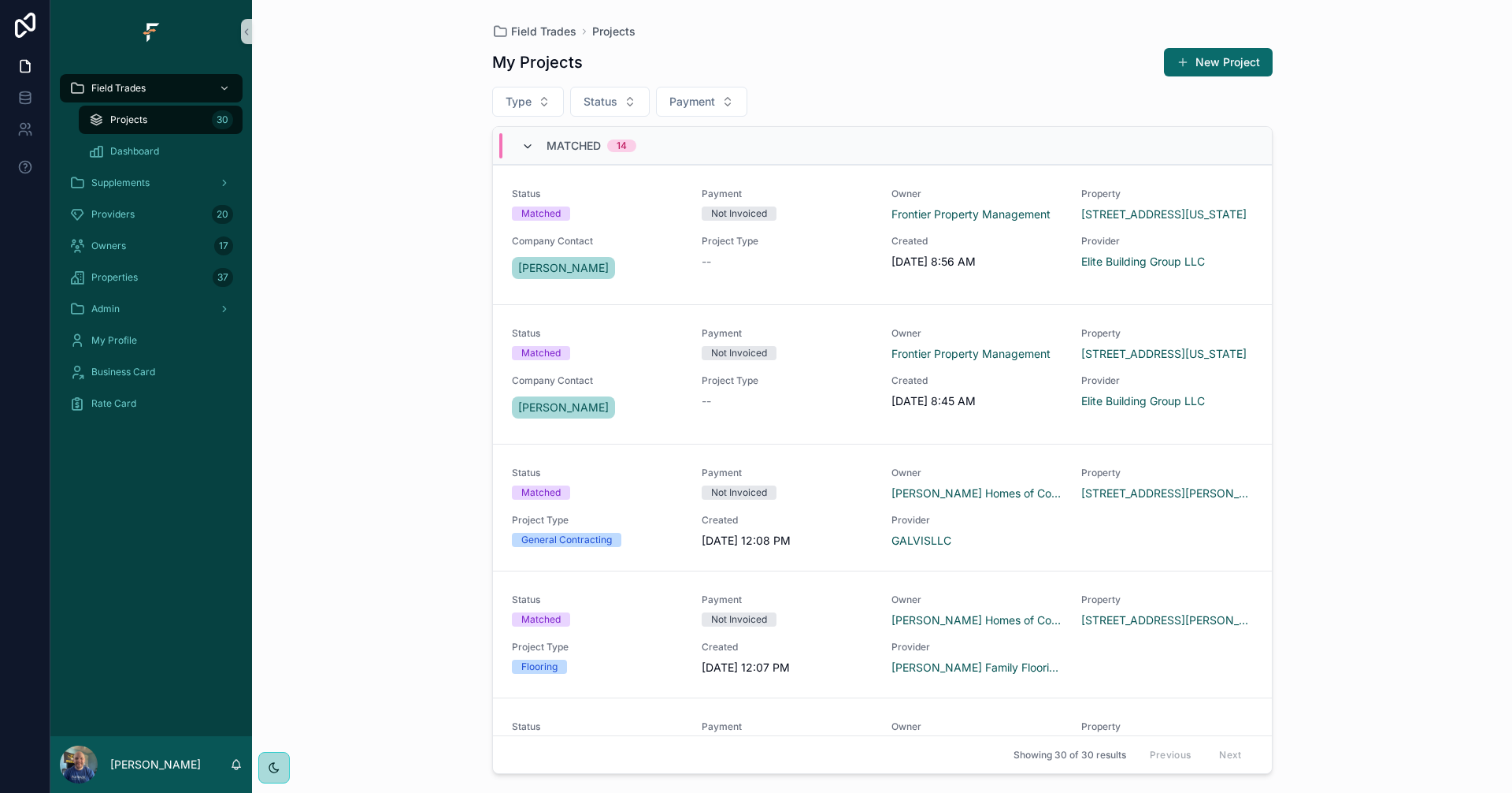
click at [526, 144] on icon "scrollable content" at bounding box center [527, 146] width 12 height 12
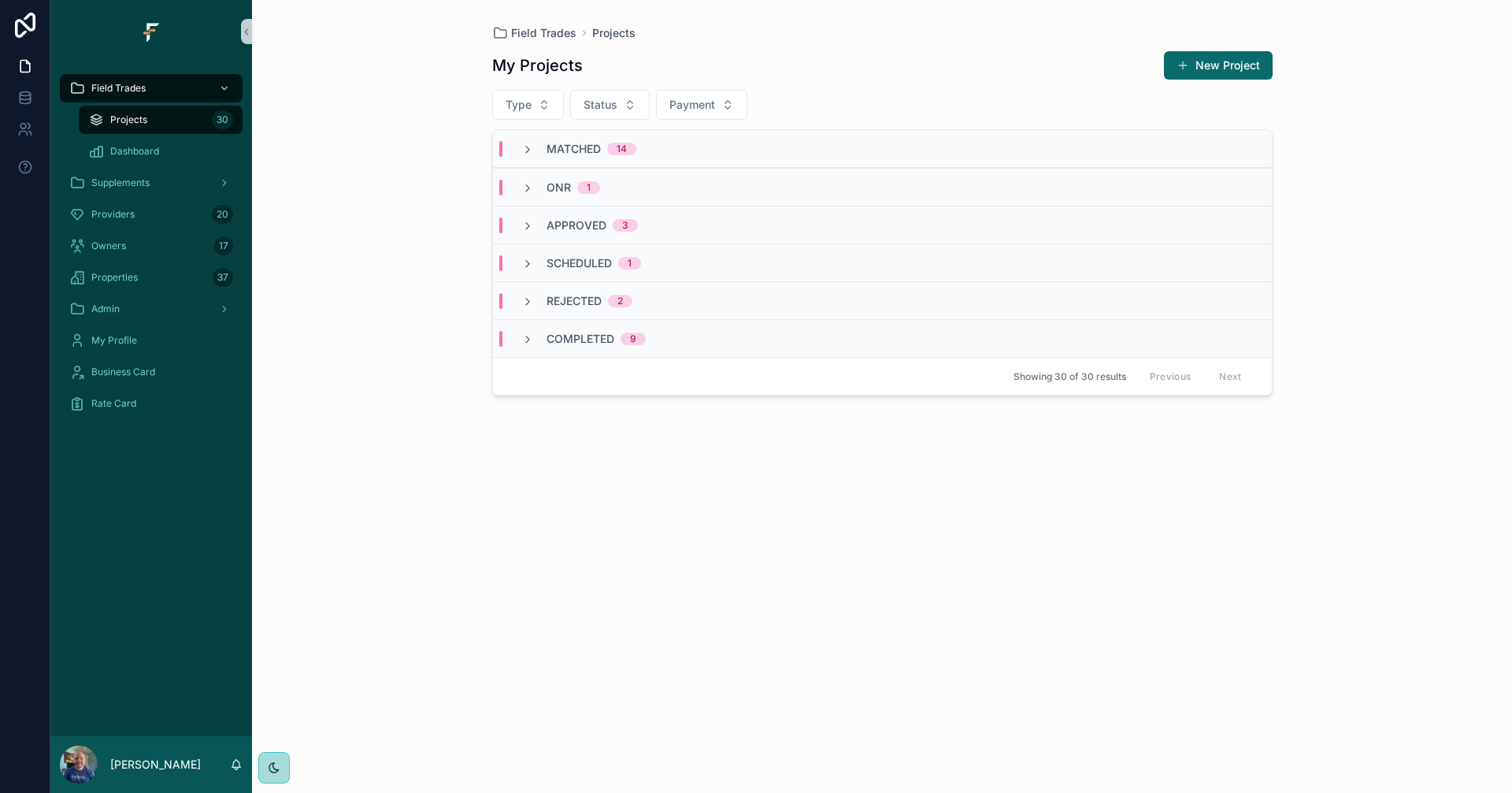
click at [526, 144] on icon "scrollable content" at bounding box center [527, 150] width 12 height 12
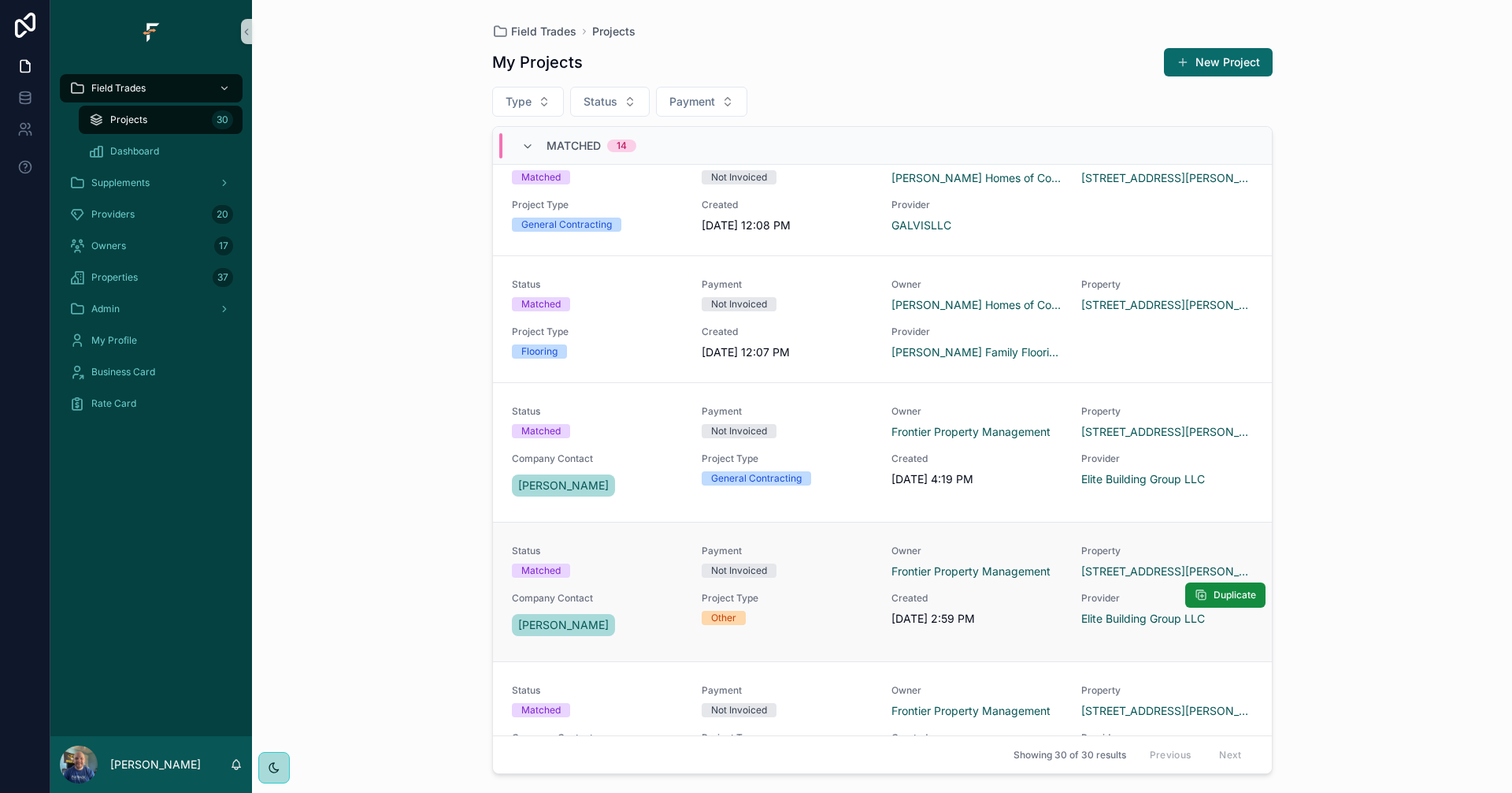
scroll to position [394, 0]
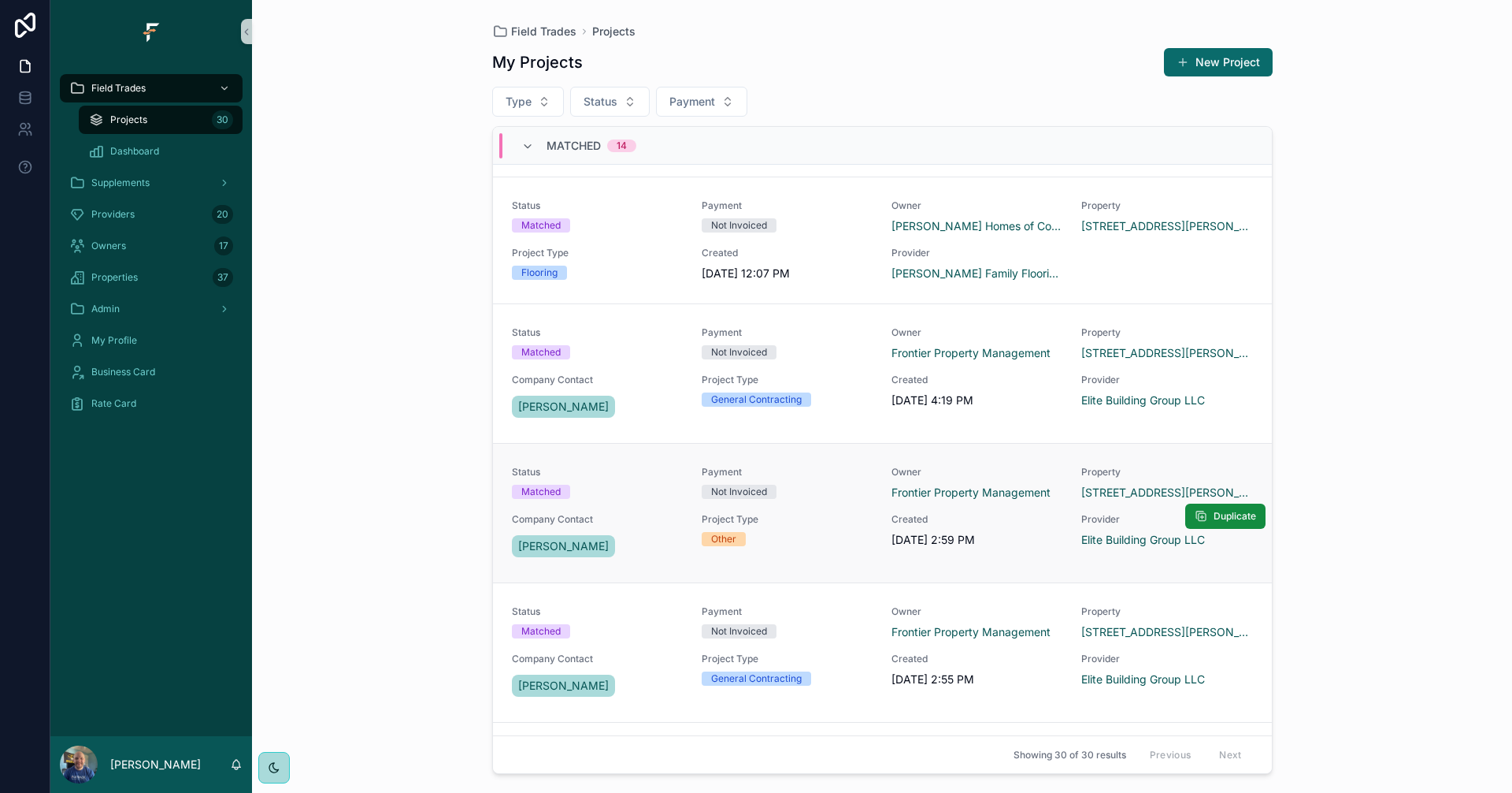
click at [827, 526] on div "Project Type Other" at bounding box center [787, 530] width 171 height 33
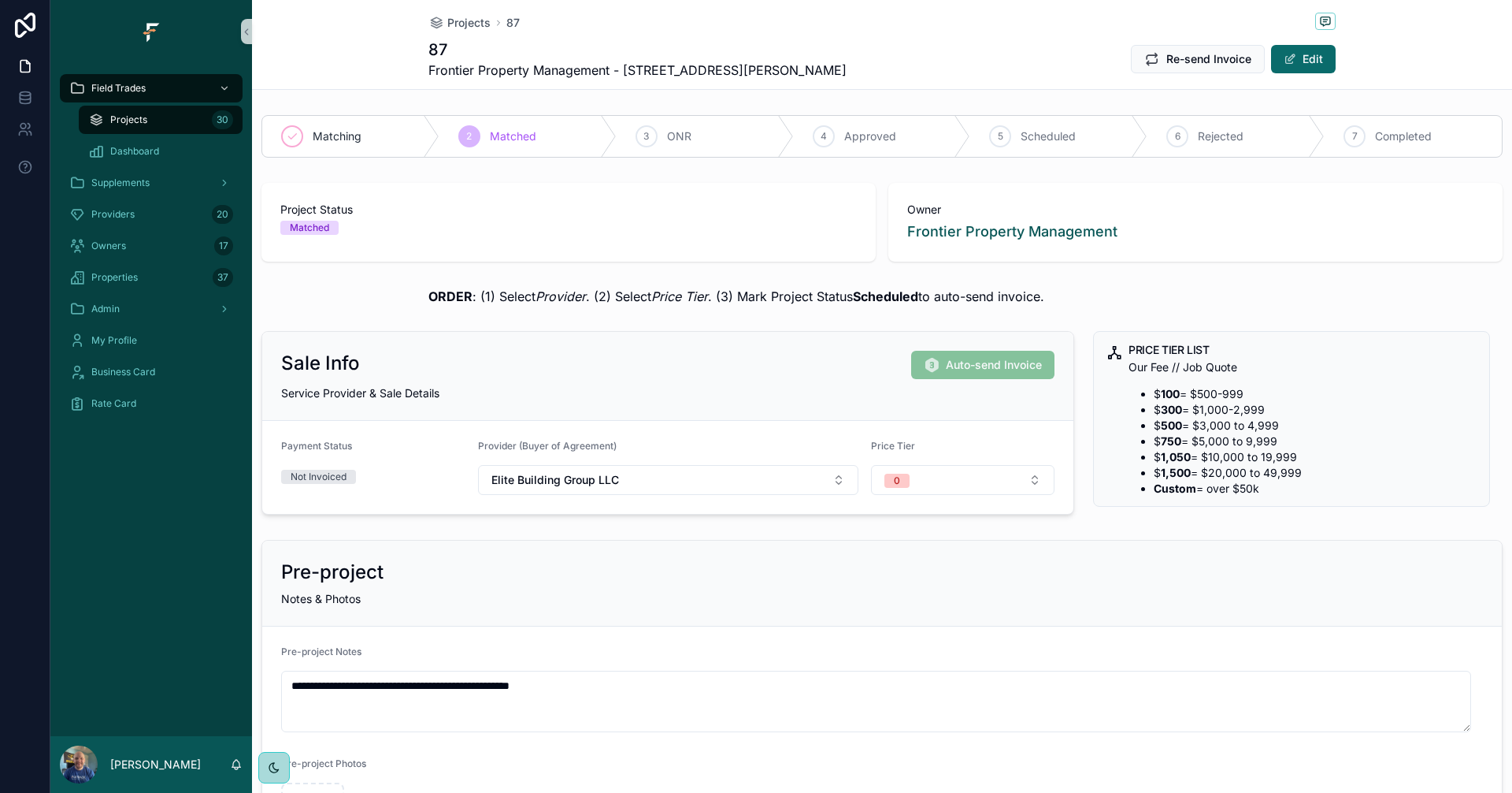
click at [186, 122] on div "Projects 30" at bounding box center [160, 120] width 145 height 26
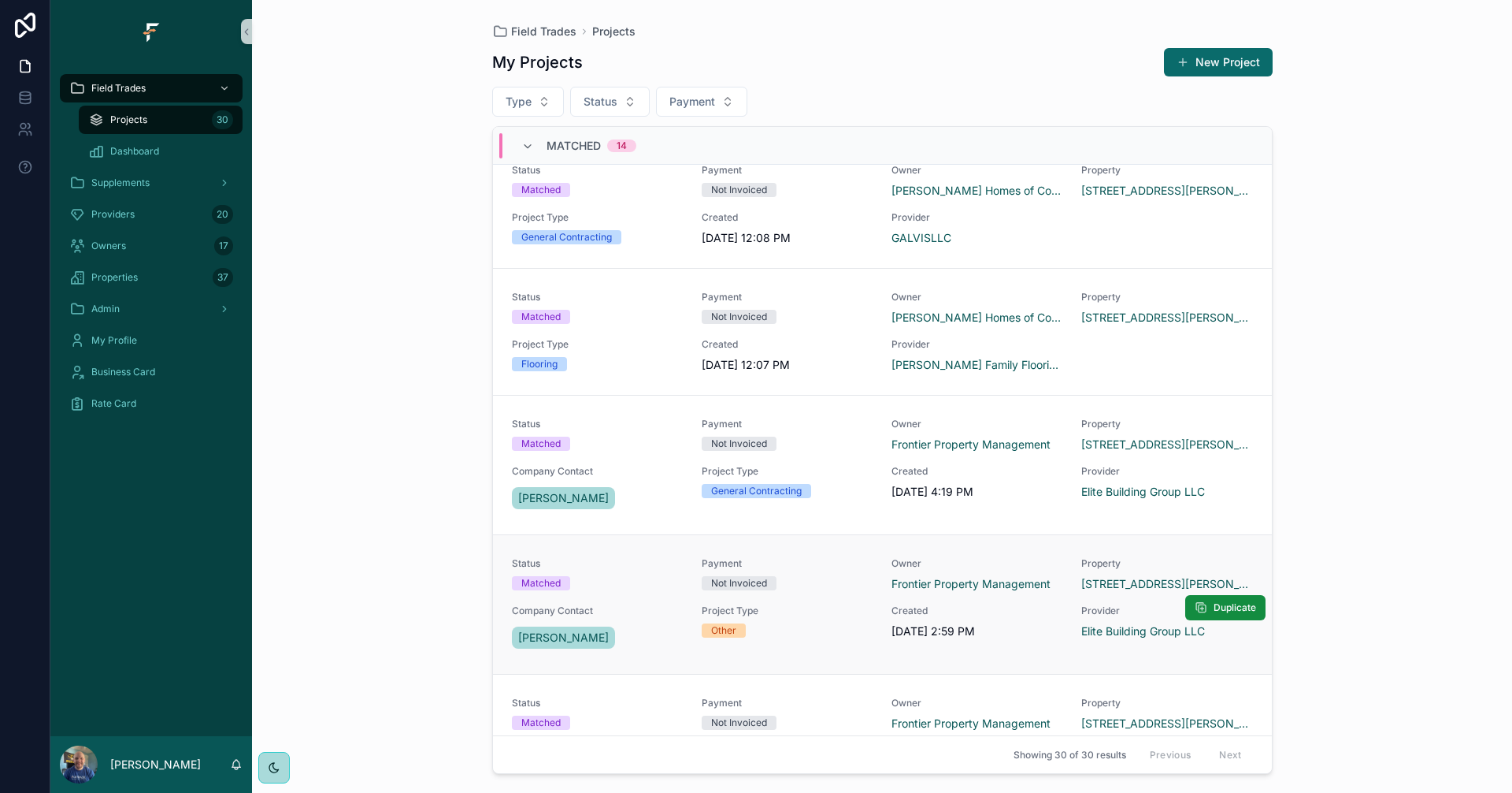
scroll to position [394, 0]
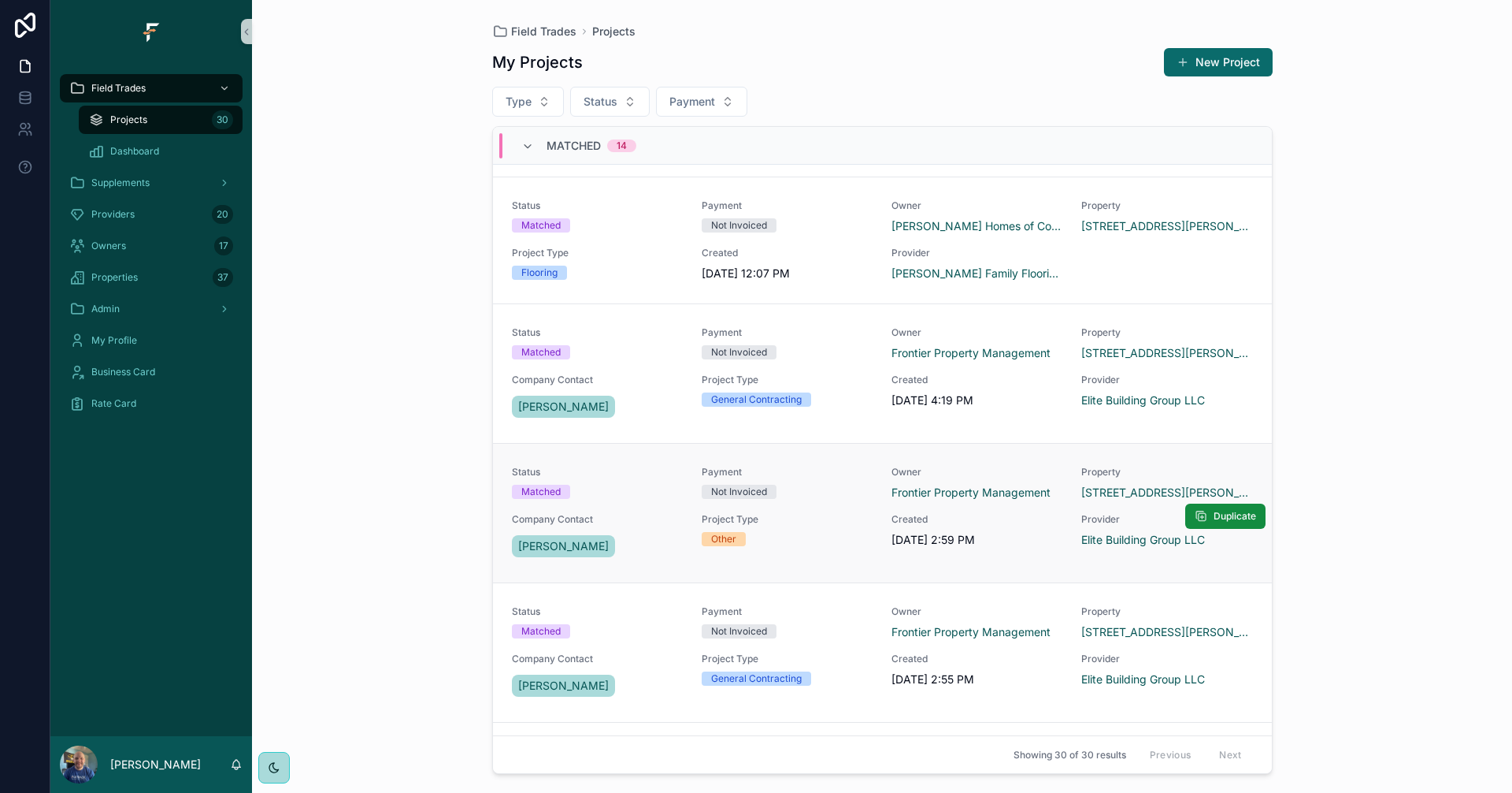
click at [820, 530] on div "Project Type Other" at bounding box center [787, 530] width 171 height 33
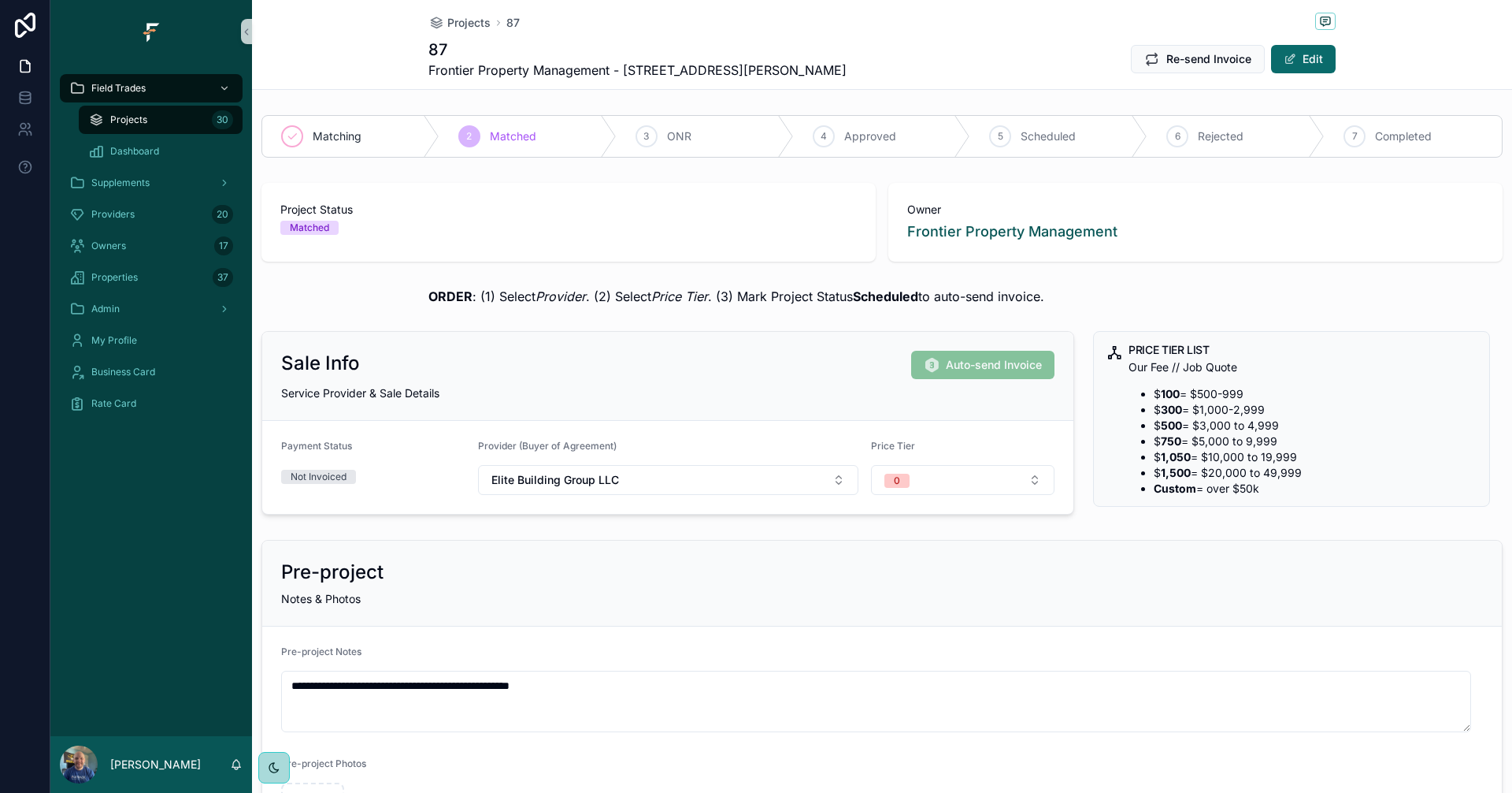
click at [146, 118] on span "Projects" at bounding box center [129, 120] width 37 height 12
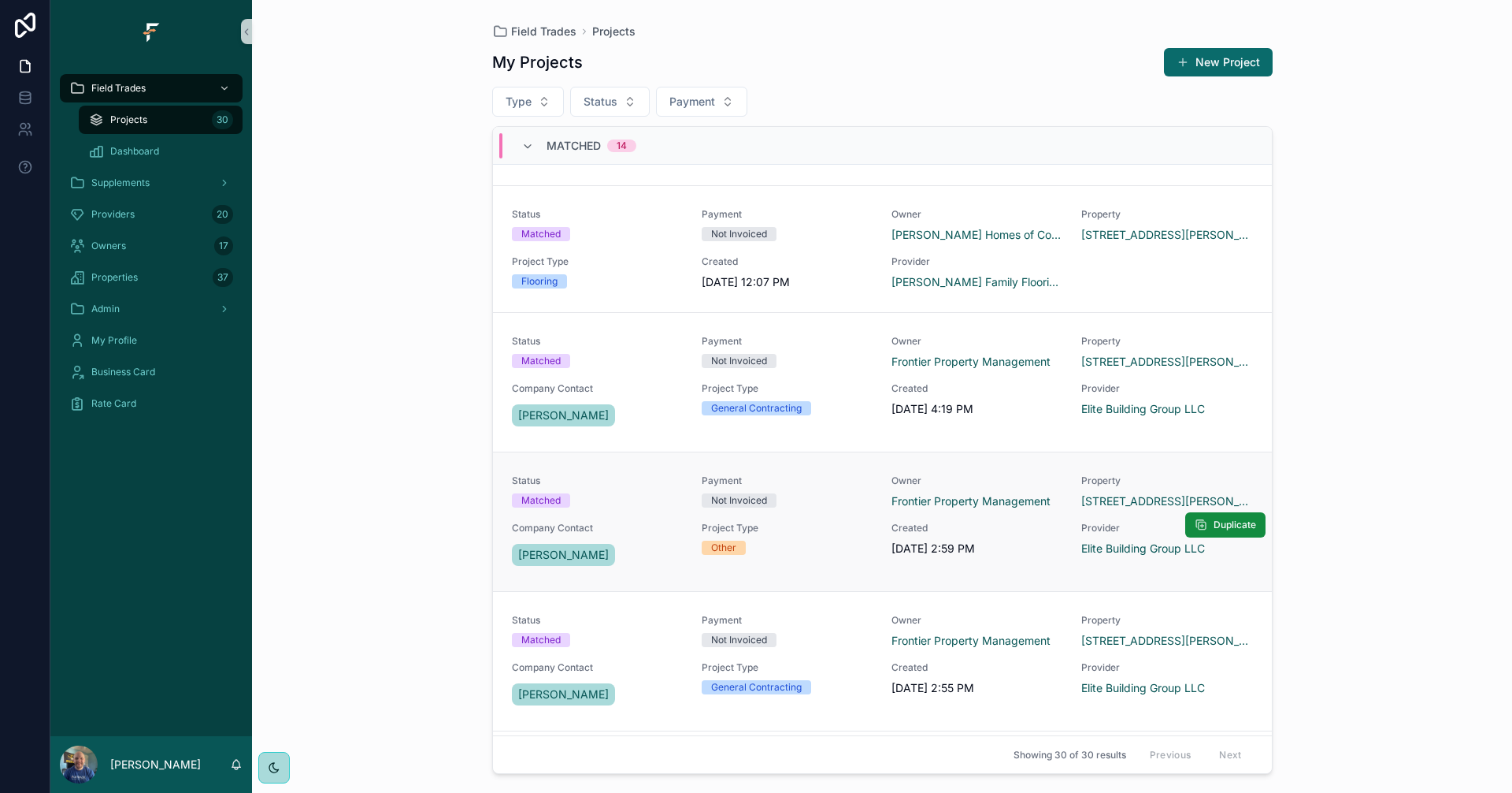
scroll to position [552, 0]
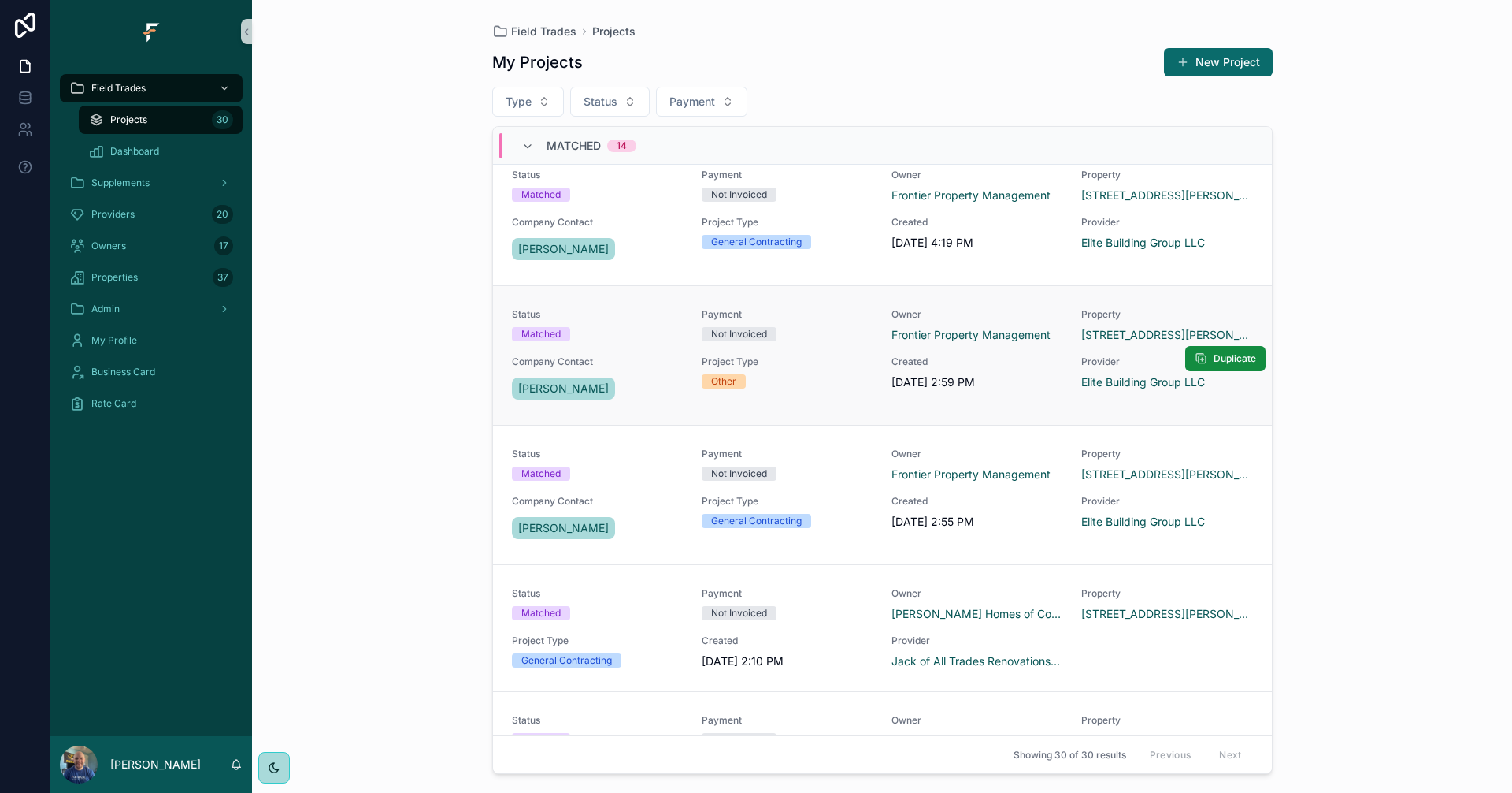
click at [837, 366] on span "Project Type" at bounding box center [787, 361] width 171 height 12
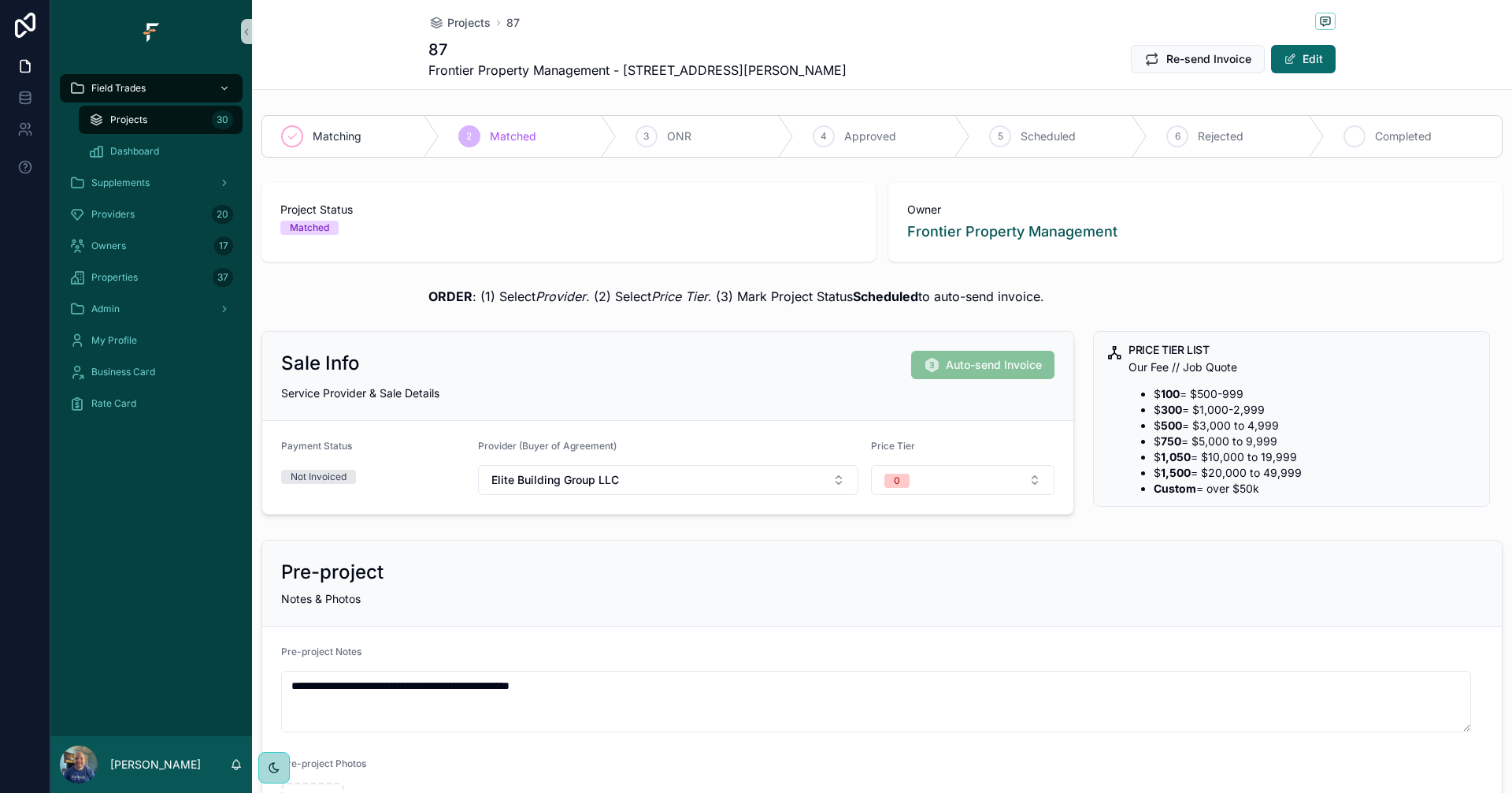
click at [1415, 130] on span "Completed" at bounding box center [1404, 137] width 56 height 16
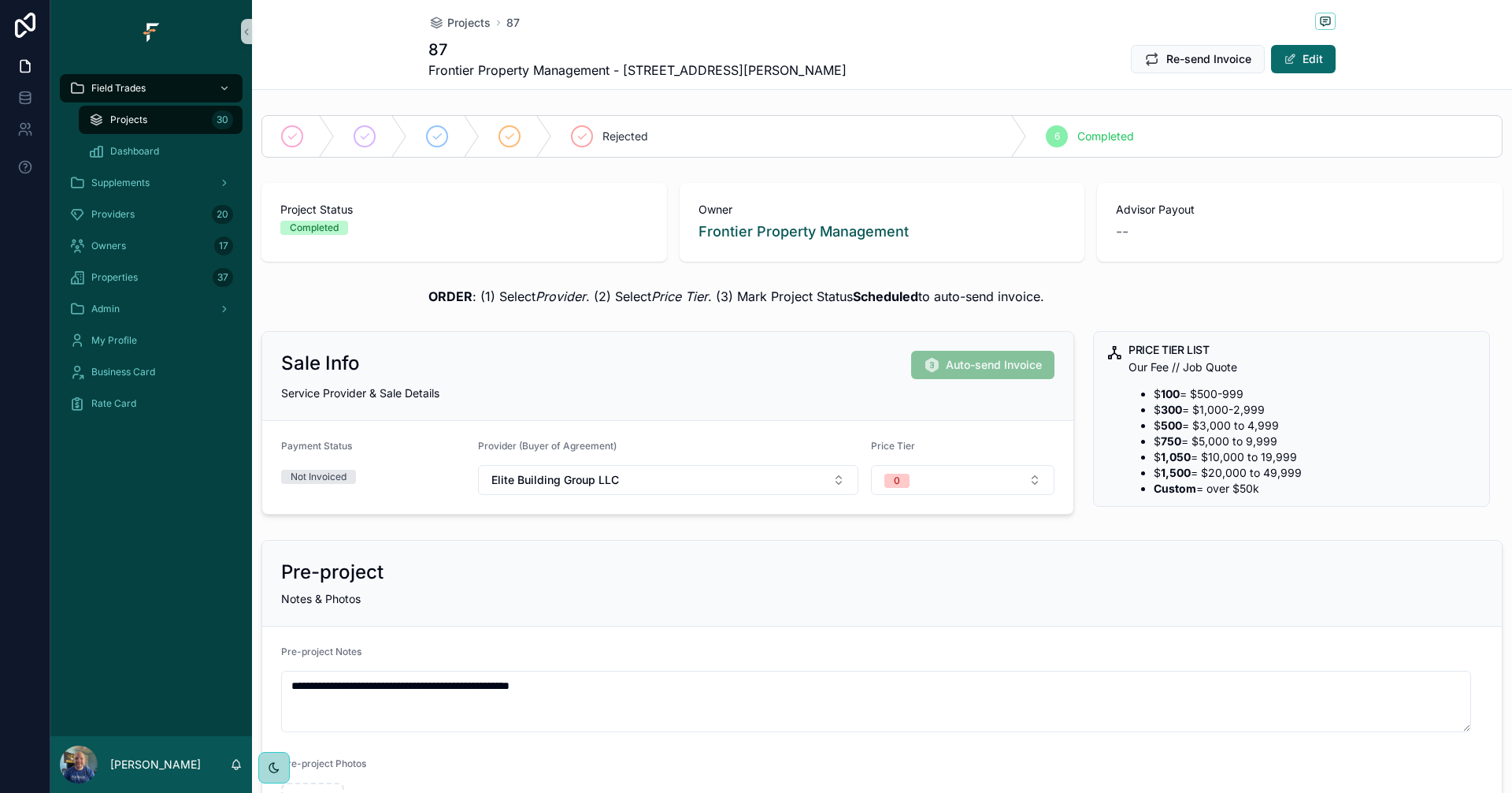
click at [141, 118] on span "Projects" at bounding box center [129, 120] width 37 height 12
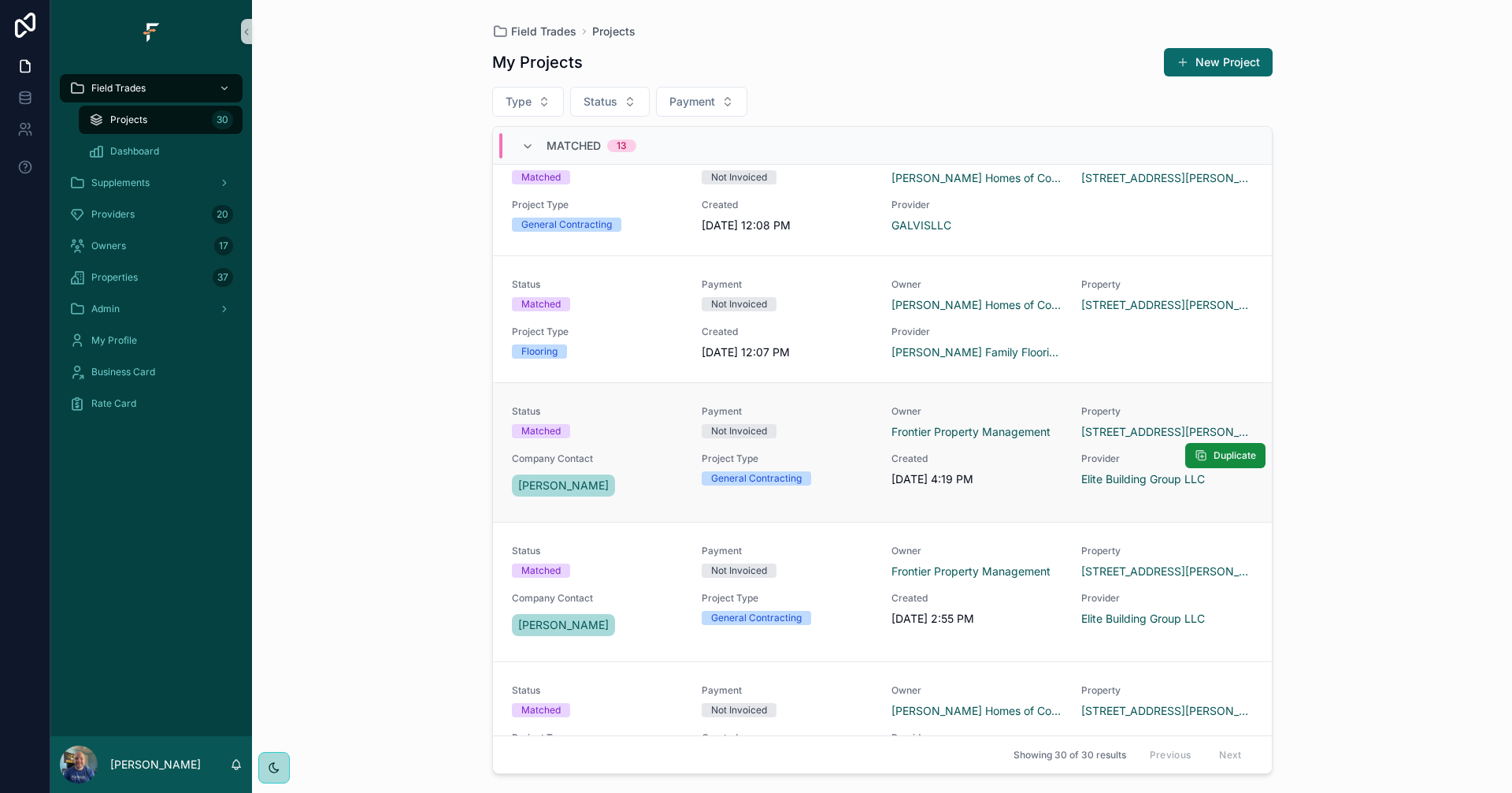
scroll to position [394, 0]
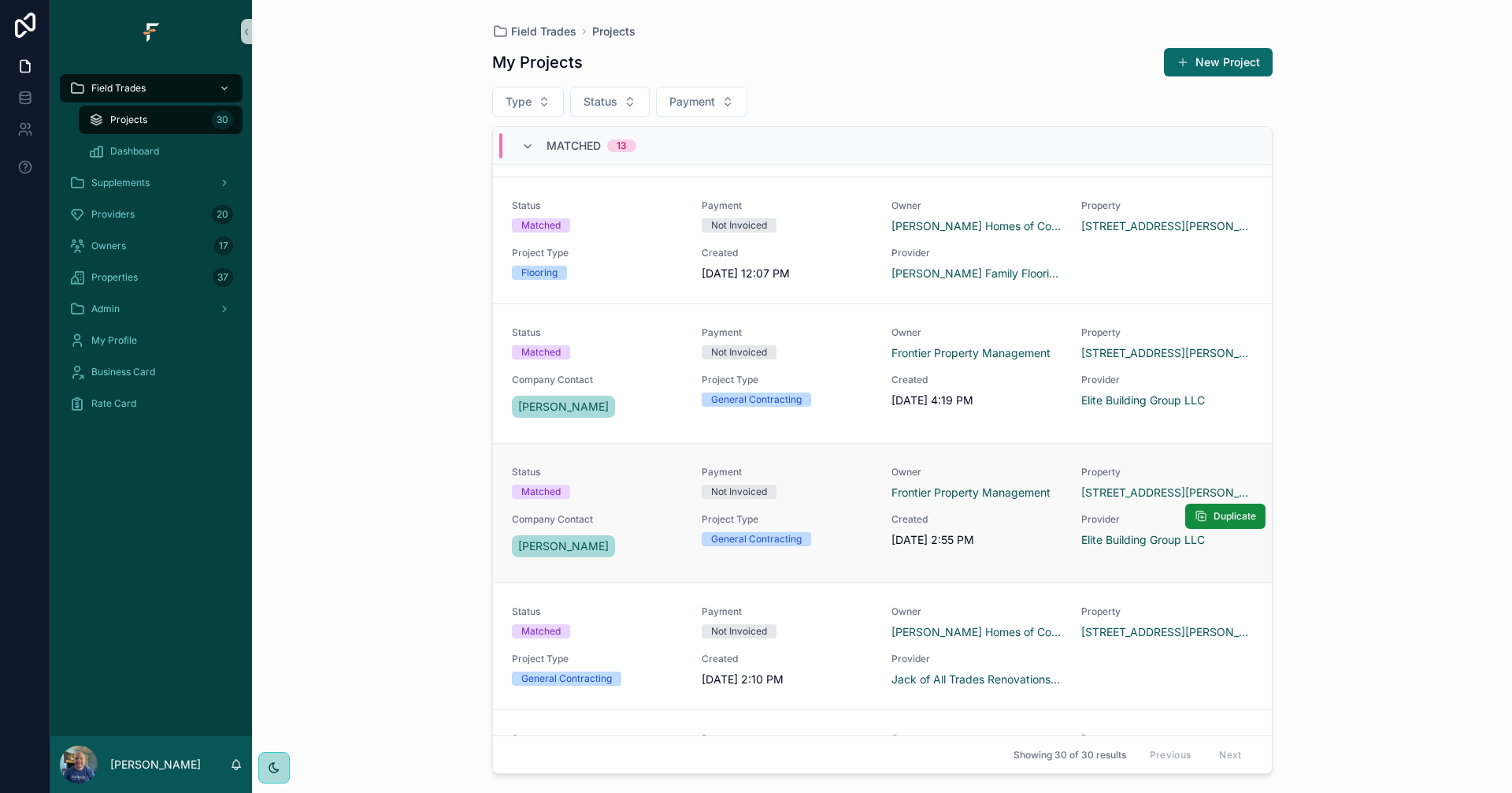
click at [837, 505] on div "Status Matched Payment Not Invoiced Owner Frontier Property Management Property…" at bounding box center [882, 513] width 741 height 94
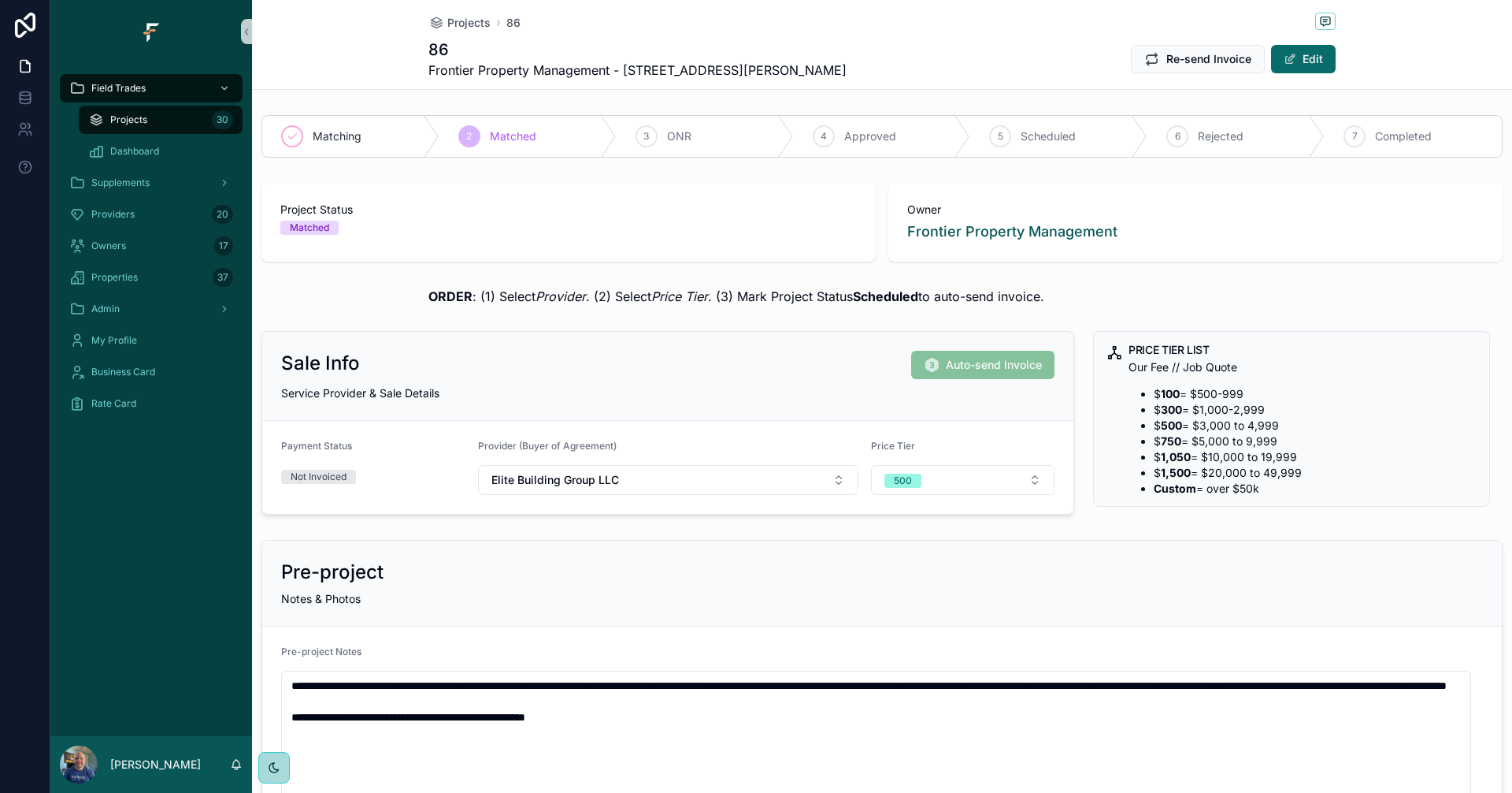
click at [140, 125] on span "Projects" at bounding box center [129, 120] width 37 height 12
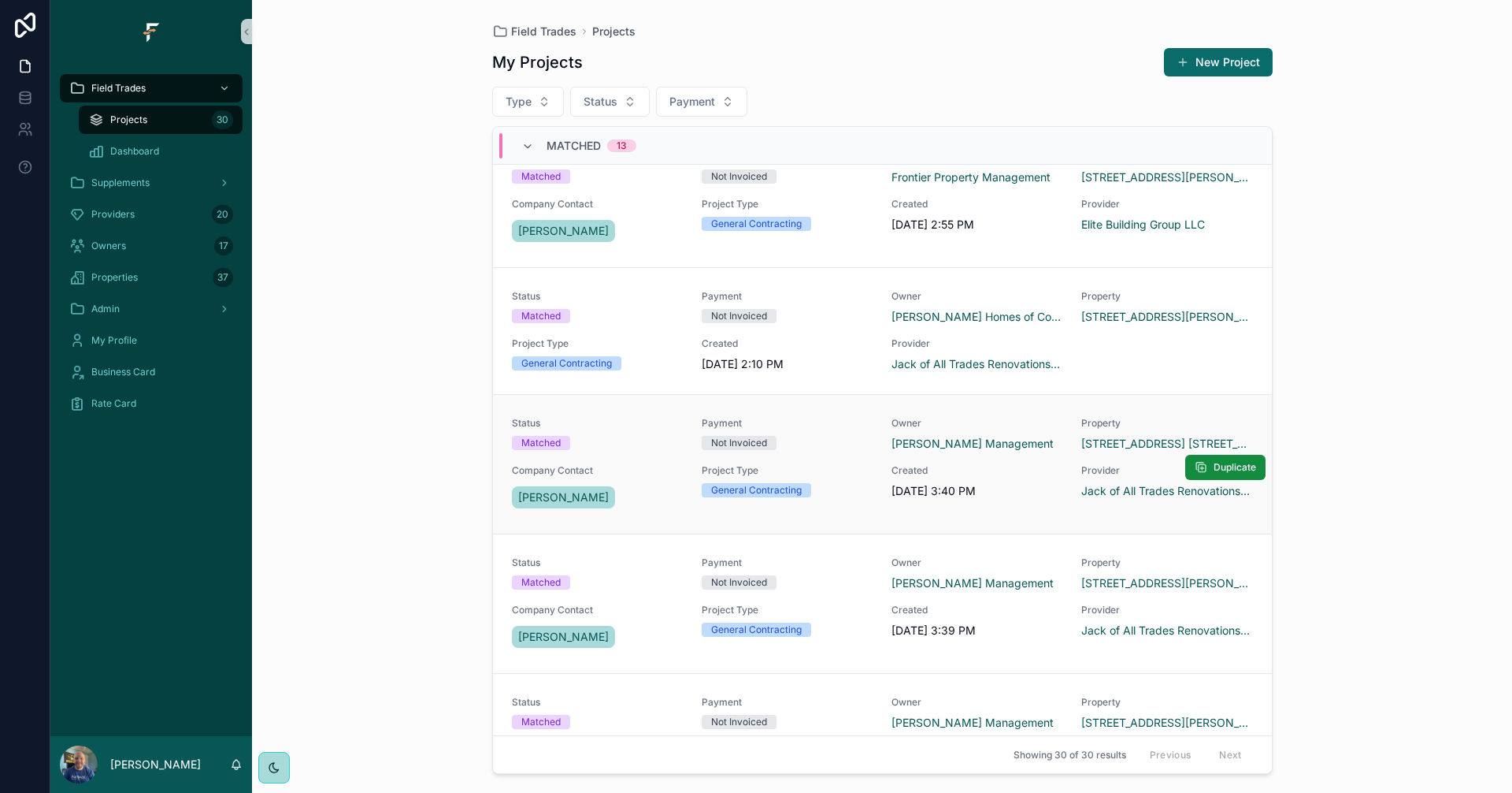
scroll to position [788, 0]
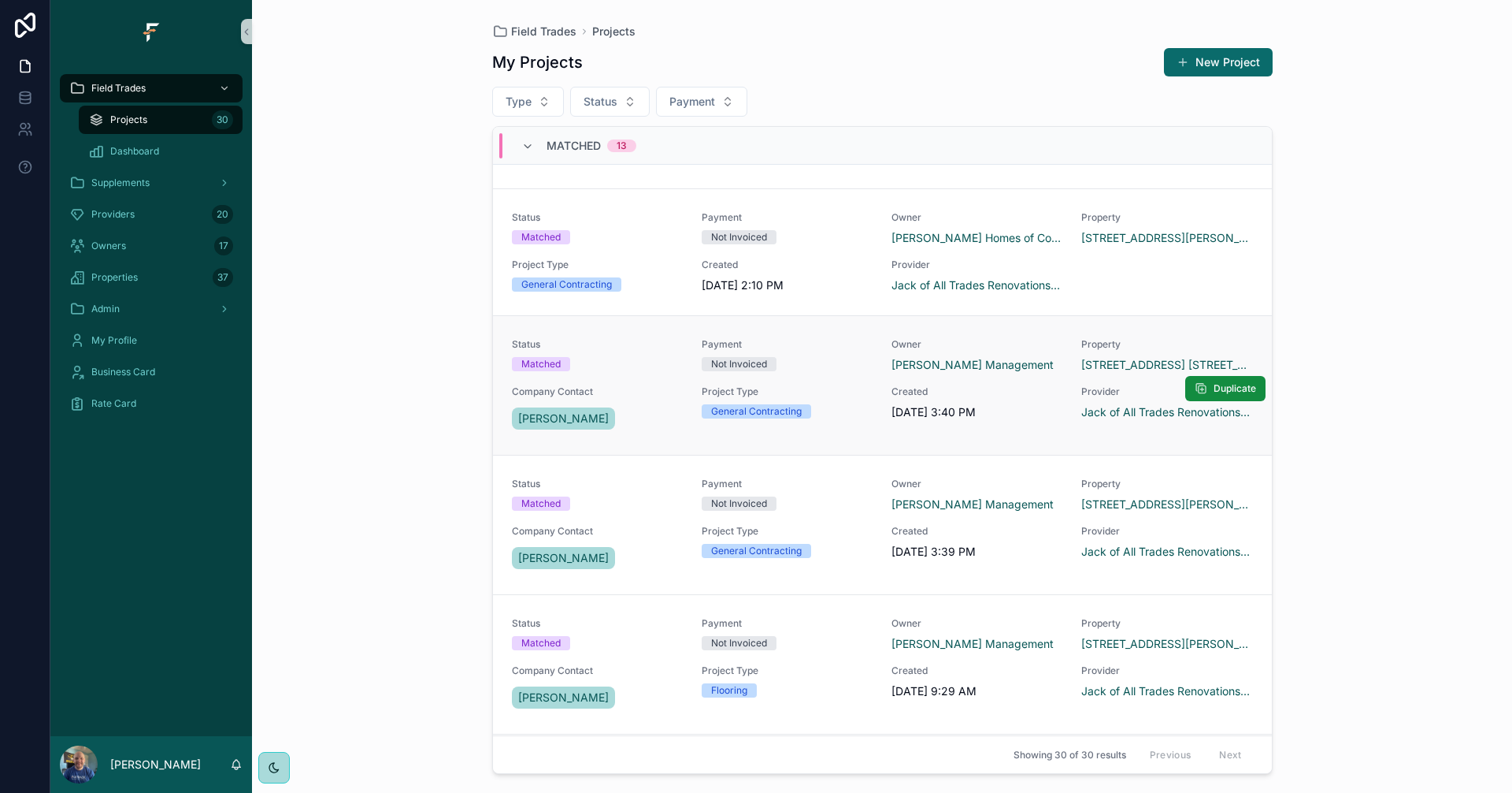
click at [824, 400] on div "Project Type General Contracting" at bounding box center [787, 402] width 171 height 33
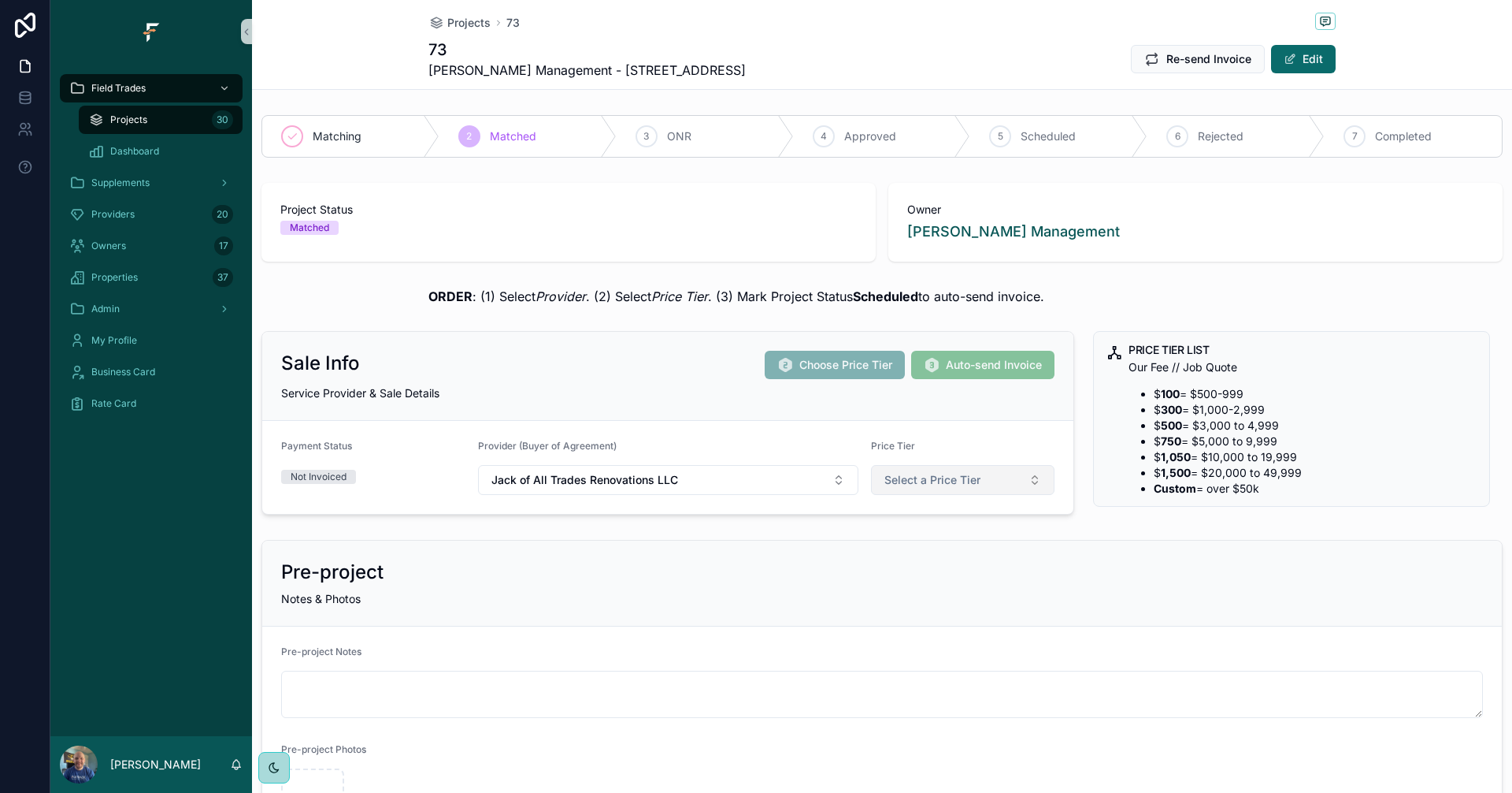
click at [993, 484] on button "Select a Price Tier" at bounding box center [963, 480] width 184 height 30
click at [913, 571] on div "300" at bounding box center [956, 567] width 189 height 24
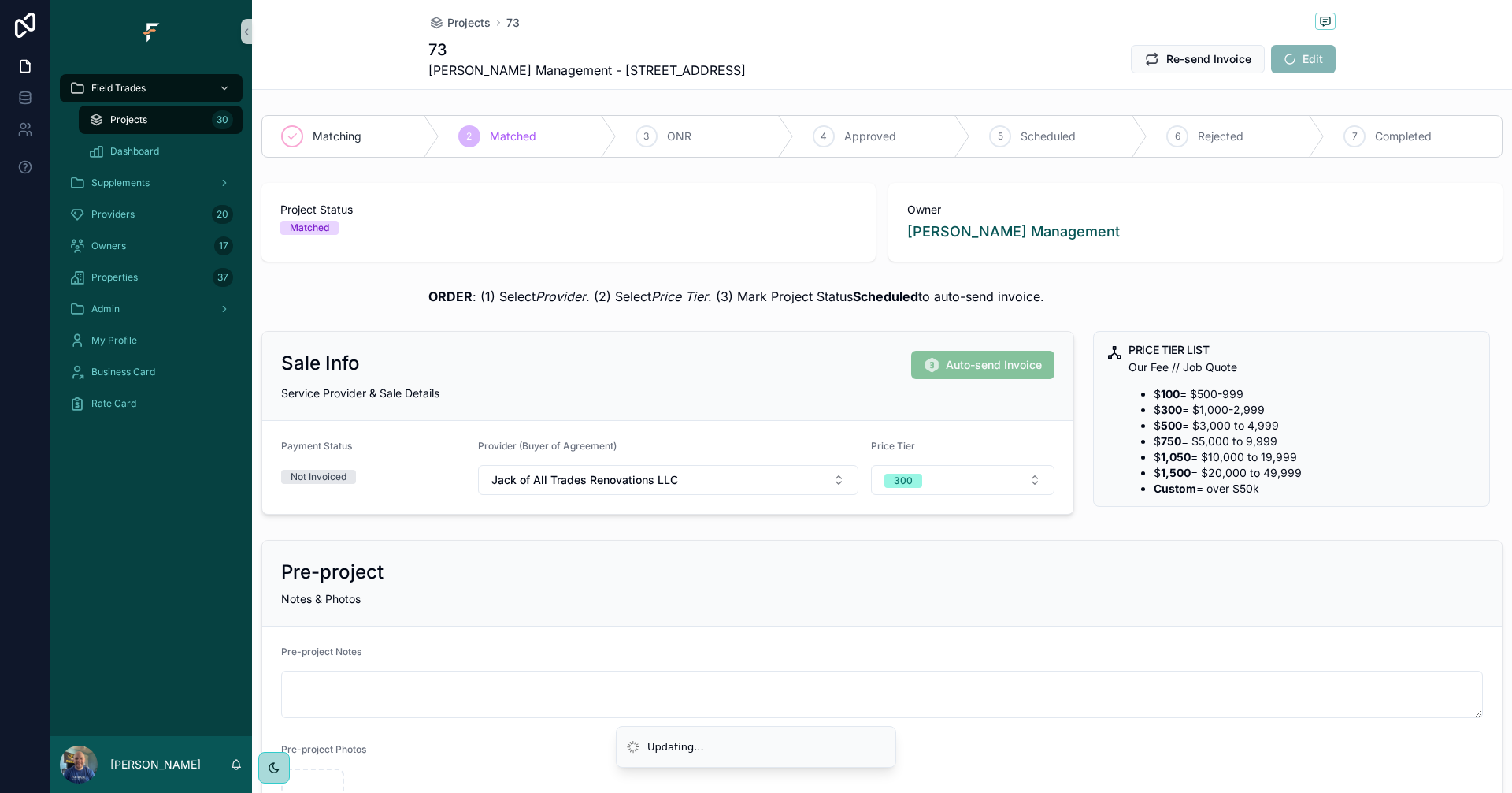
click at [171, 124] on div "Projects 30" at bounding box center [160, 120] width 145 height 26
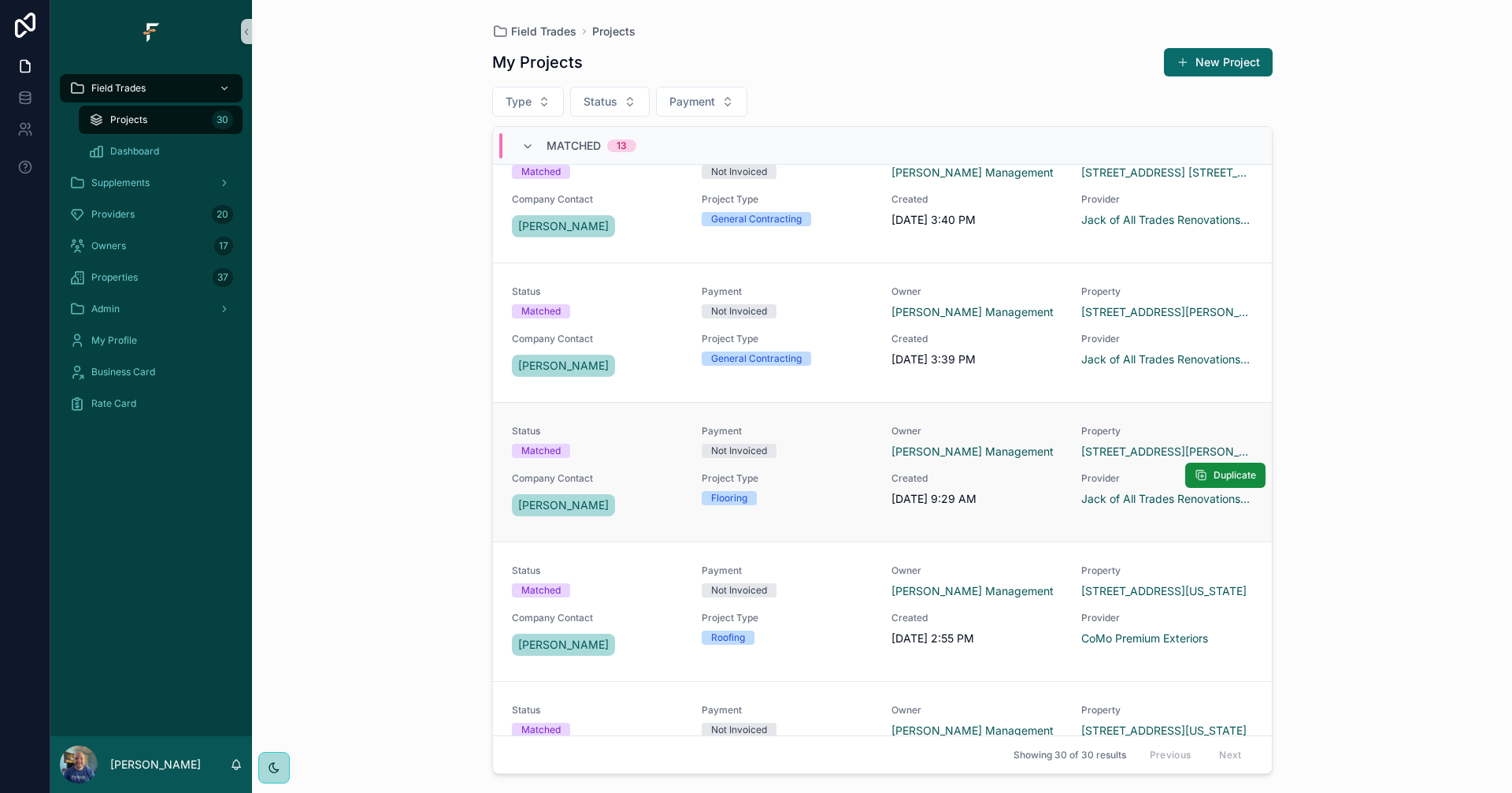
scroll to position [945, 0]
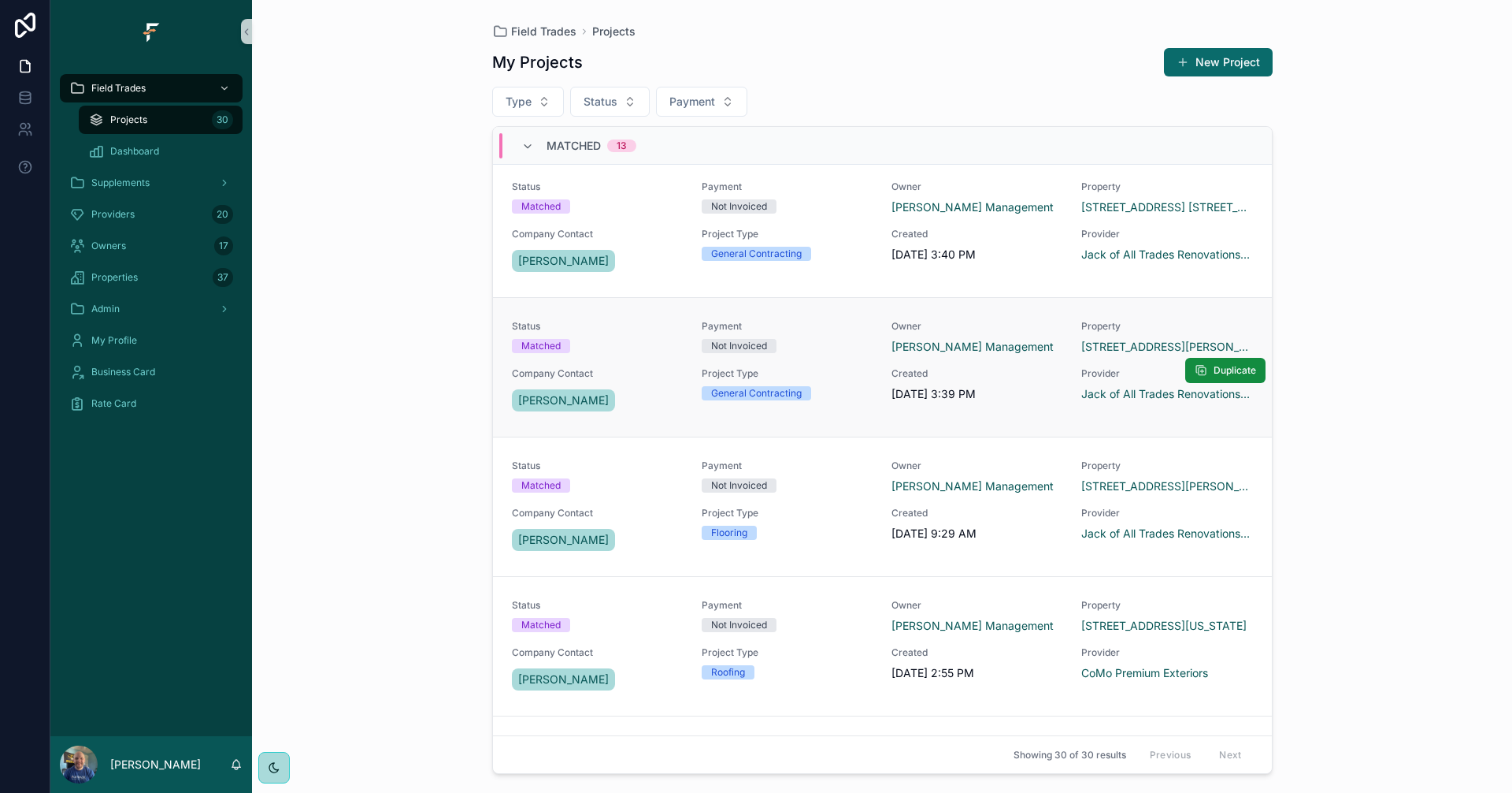
click at [845, 408] on div "Project Type General Contracting" at bounding box center [787, 391] width 171 height 48
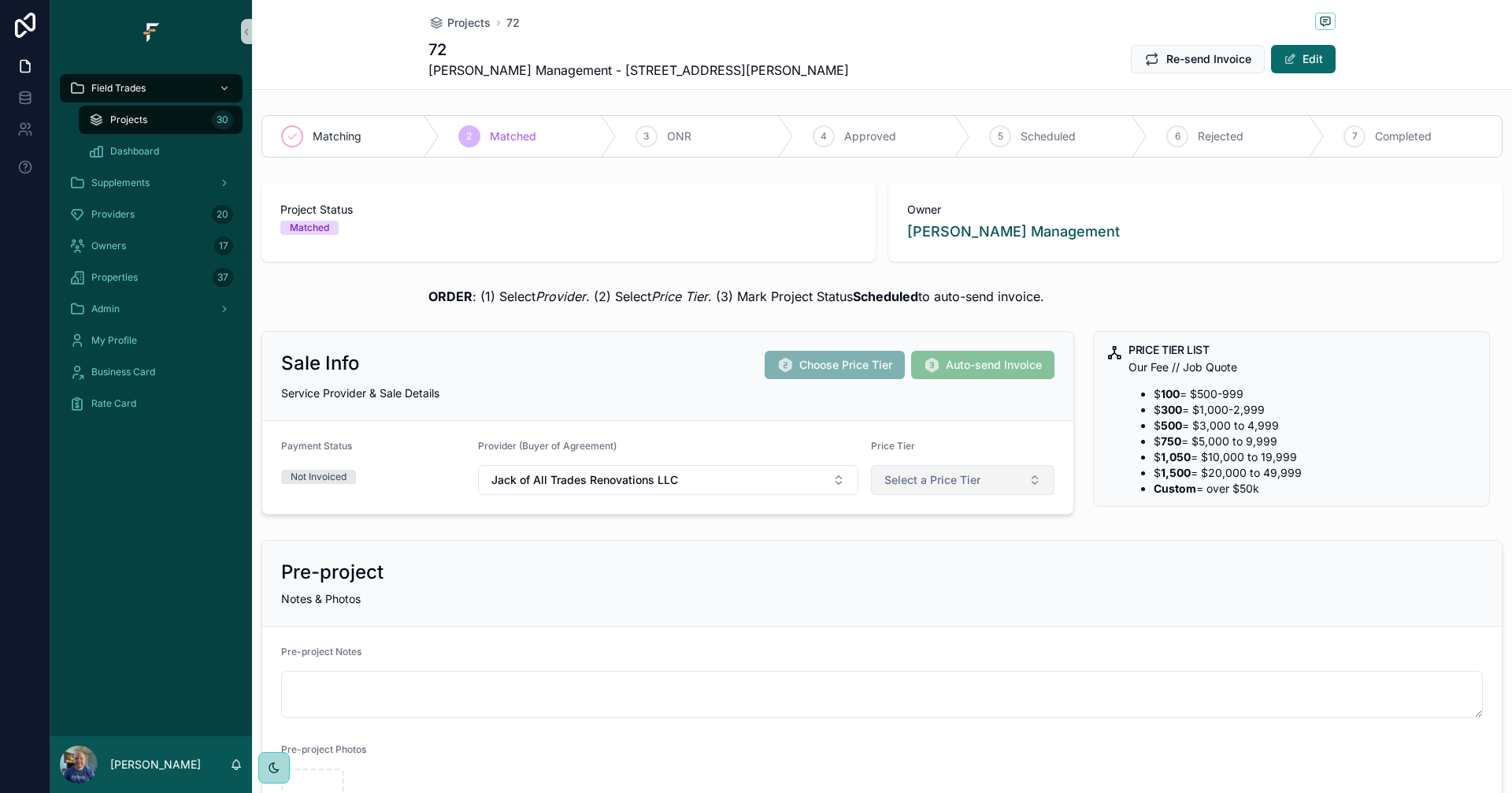
click at [975, 484] on button "Select a Price Tier" at bounding box center [963, 480] width 184 height 30
click at [918, 569] on div "300" at bounding box center [956, 567] width 189 height 24
click at [151, 122] on div "Projects 30" at bounding box center [160, 120] width 145 height 26
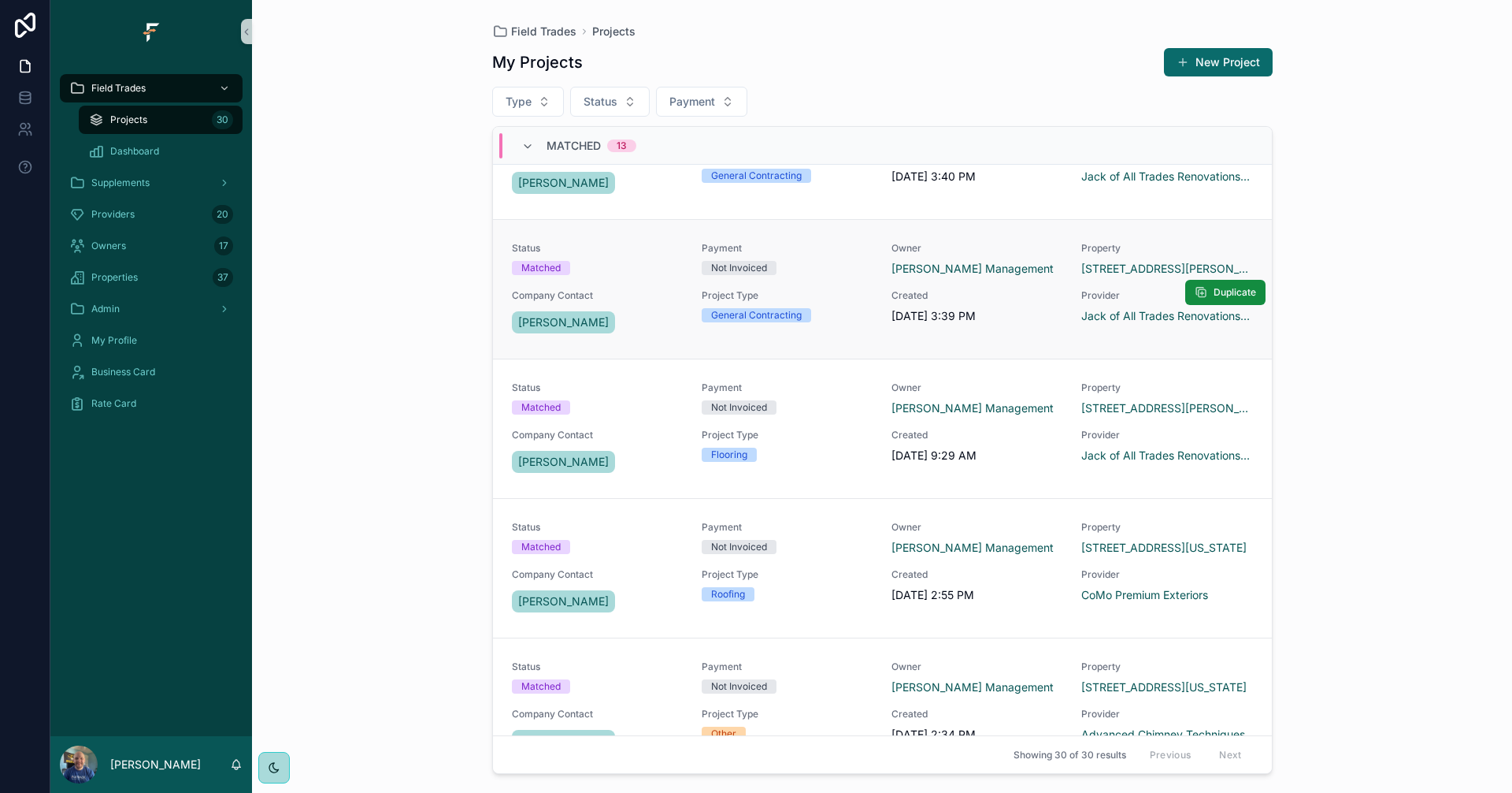
scroll to position [1025, 0]
click at [786, 435] on span "Project Type" at bounding box center [787, 434] width 171 height 12
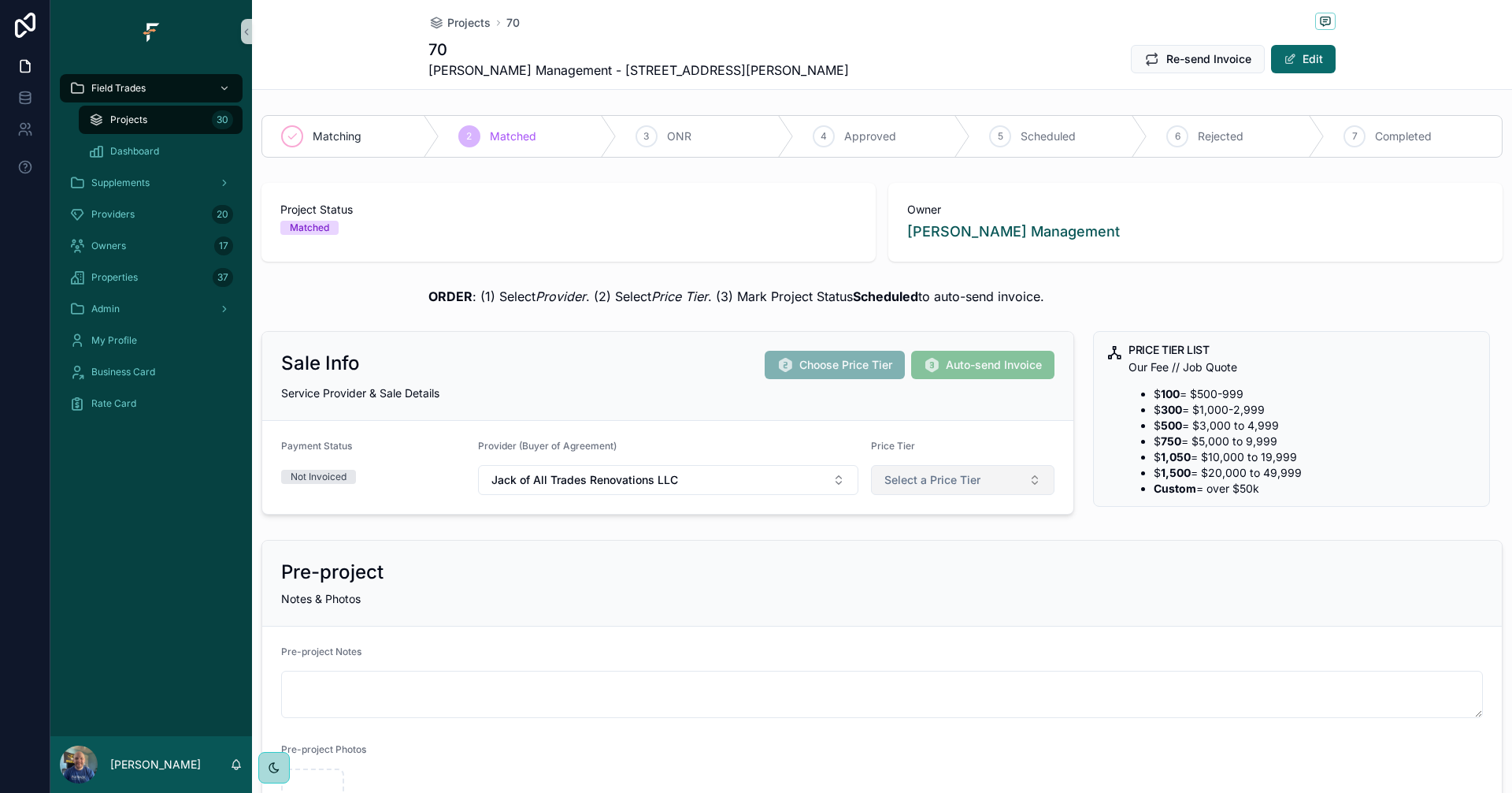
click at [984, 484] on button "Select a Price Tier" at bounding box center [963, 480] width 184 height 30
click at [896, 584] on span "500" at bounding box center [887, 590] width 37 height 14
click at [145, 118] on span "Projects" at bounding box center [129, 120] width 37 height 12
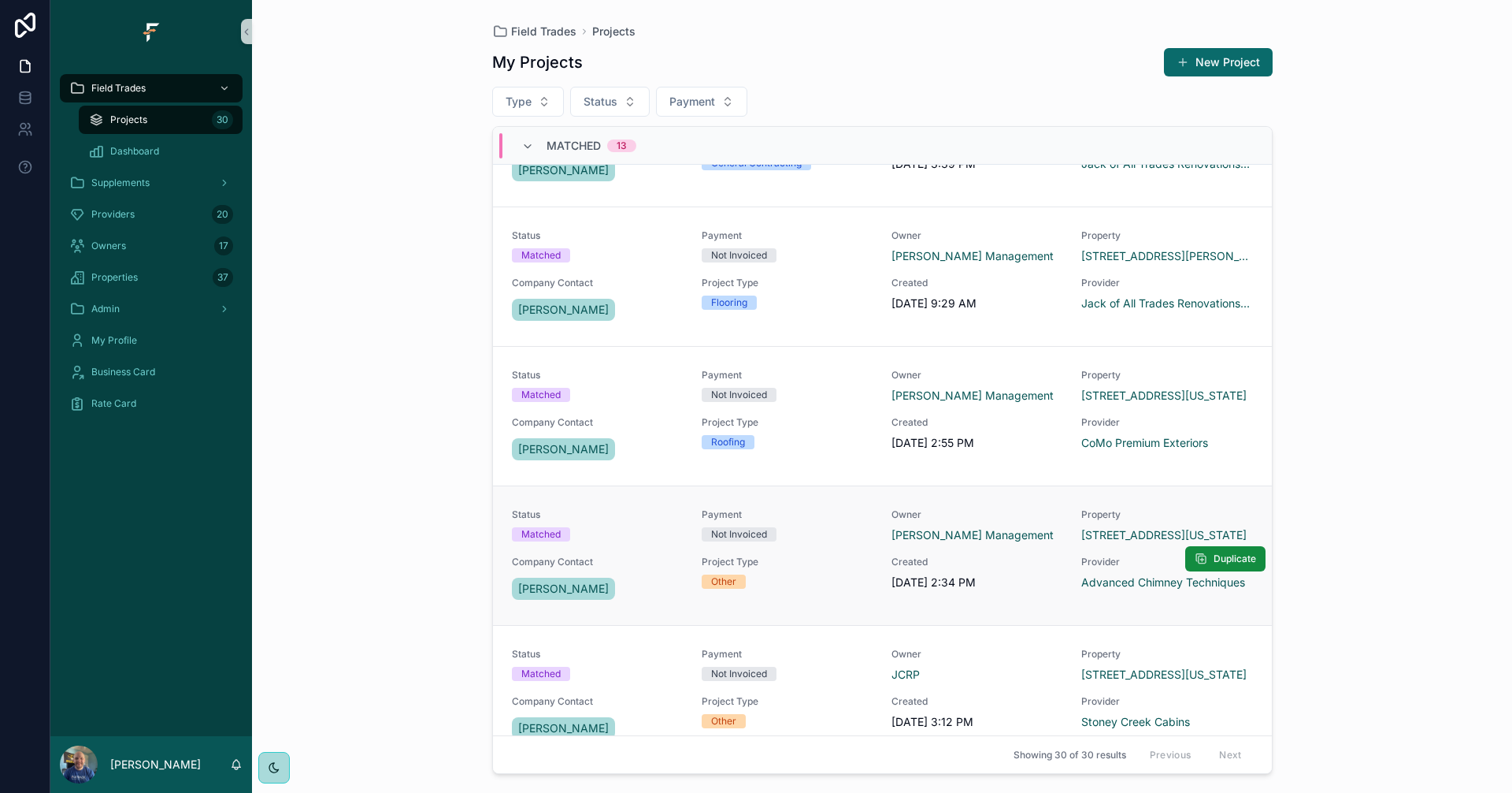
scroll to position [1182, 0]
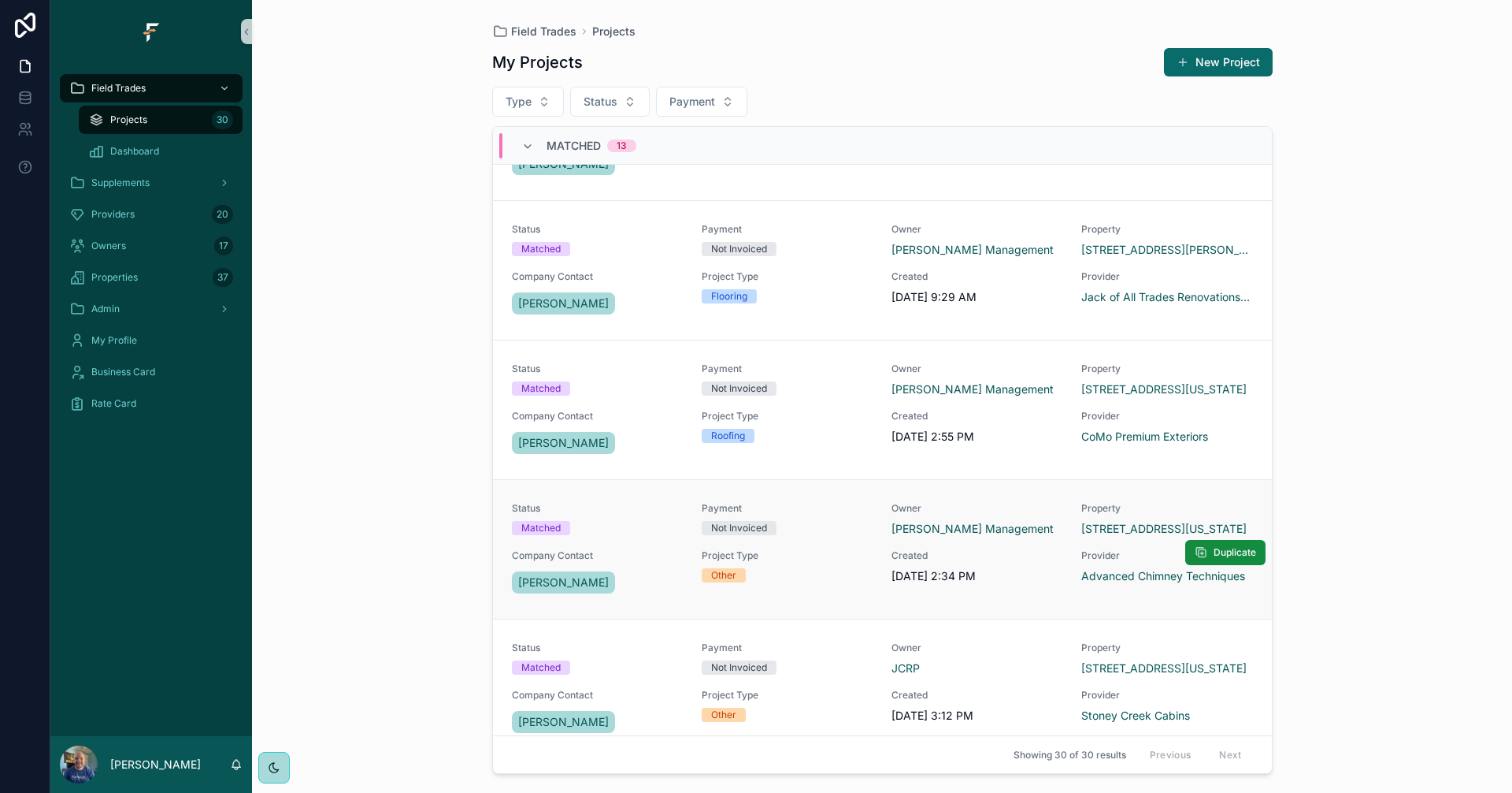
click at [837, 562] on div "Project Type Other" at bounding box center [787, 566] width 171 height 33
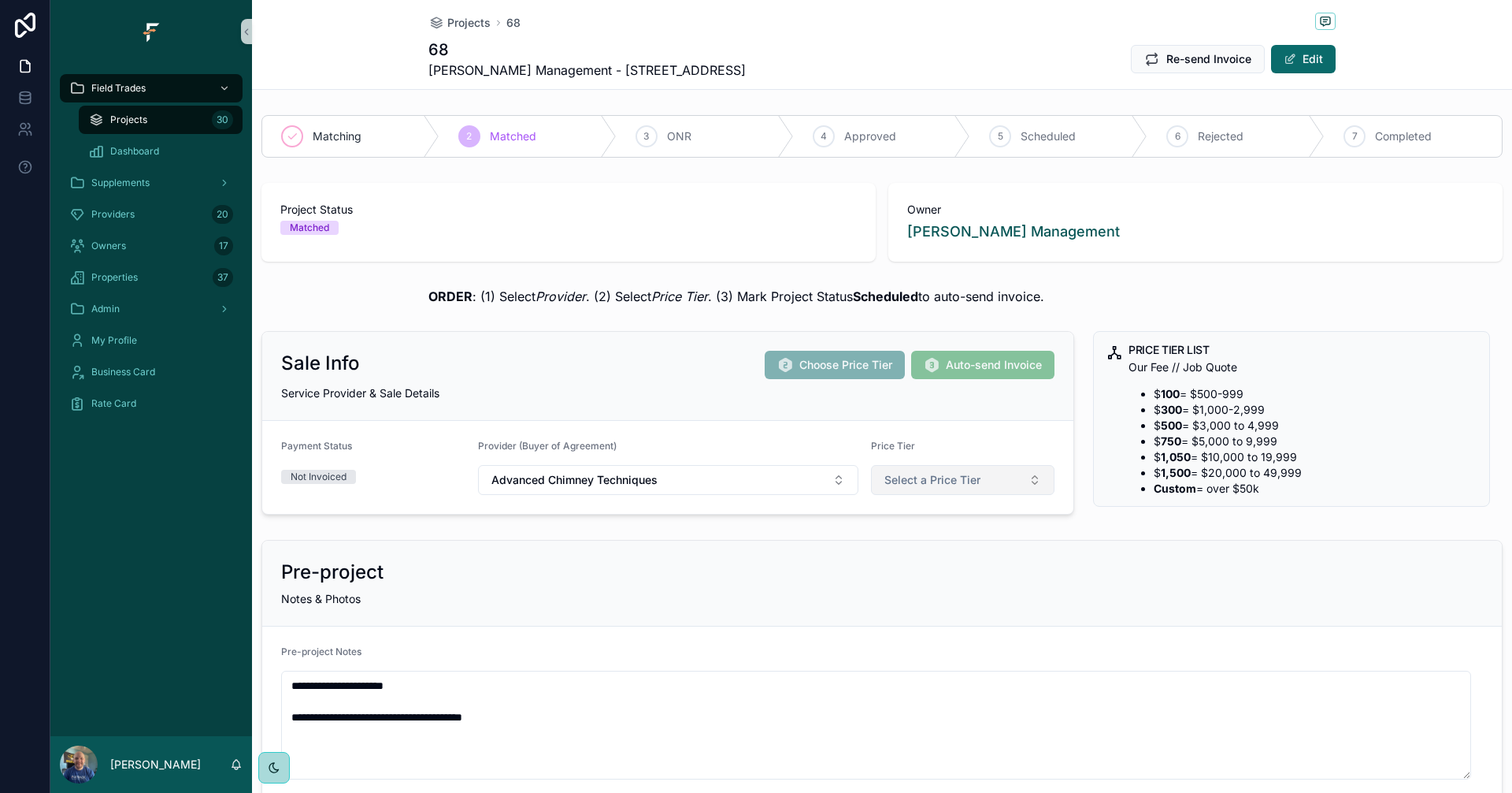
click at [971, 473] on span "Select a Price Tier" at bounding box center [932, 480] width 96 height 16
click at [893, 612] on div "750" at bounding box center [886, 614] width 18 height 14
click at [166, 123] on div "Projects 30" at bounding box center [160, 120] width 145 height 26
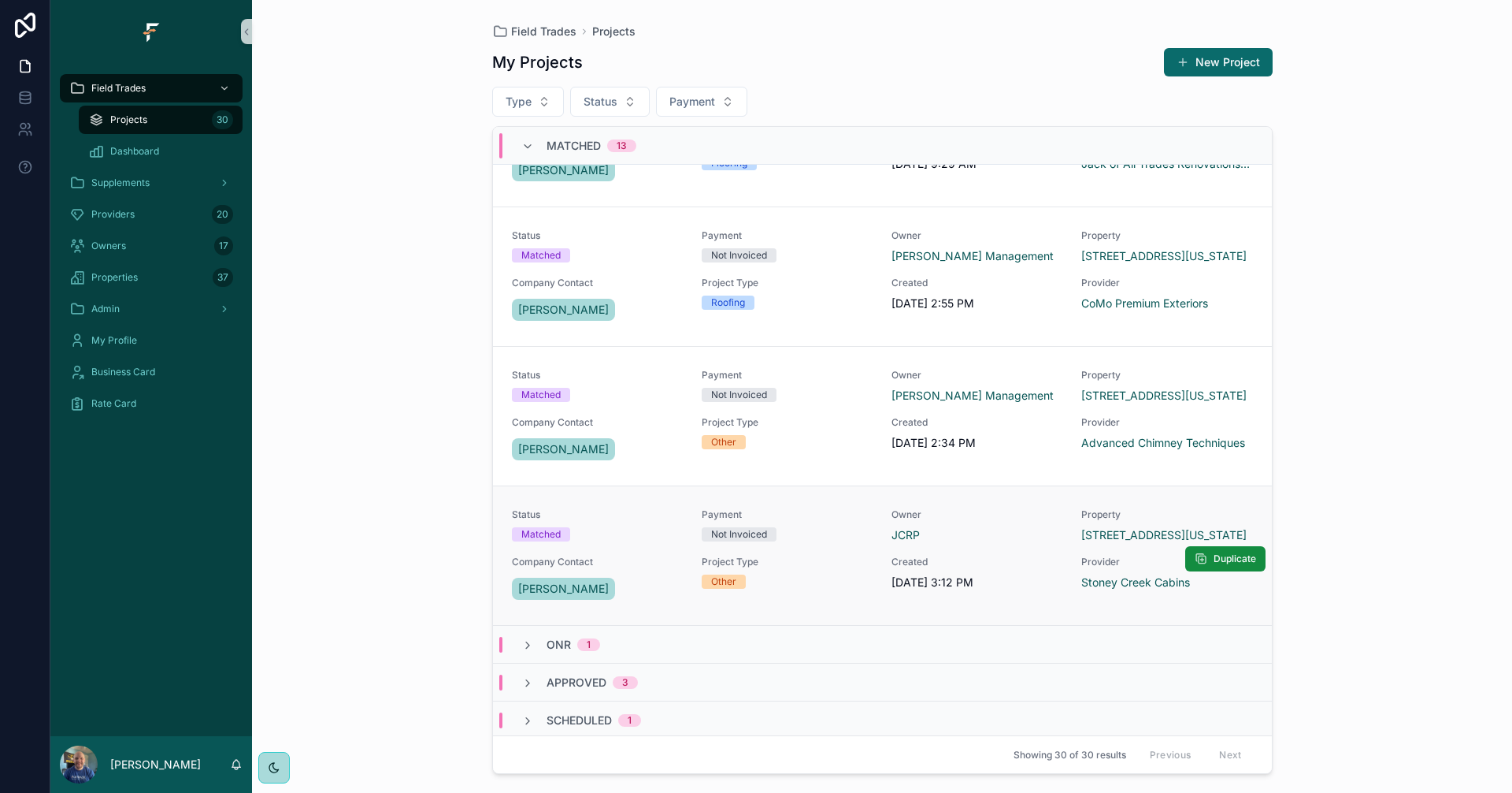
scroll to position [1394, 0]
